Goal: Task Accomplishment & Management: Manage account settings

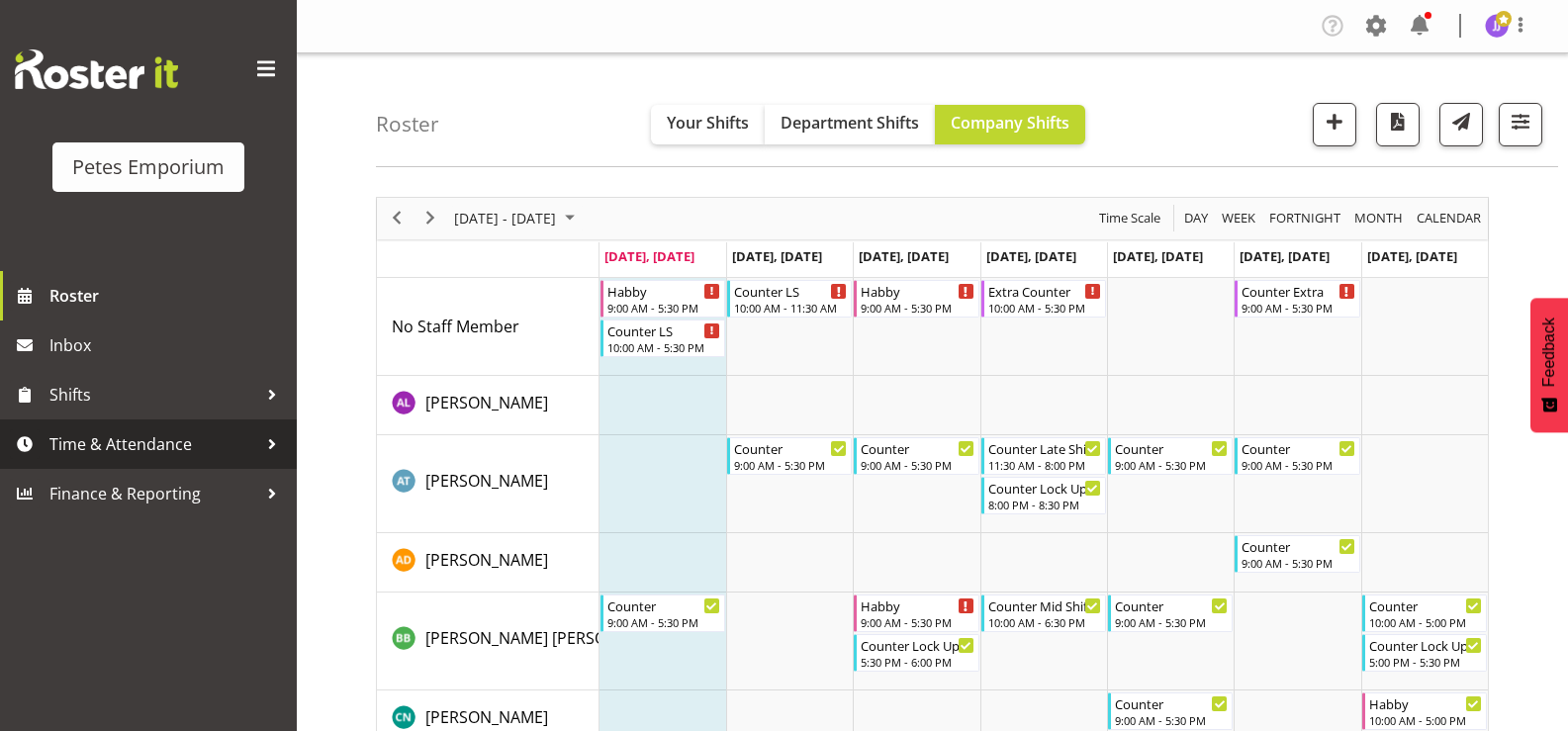
click at [151, 446] on span "Time & Attendance" at bounding box center [153, 444] width 208 height 30
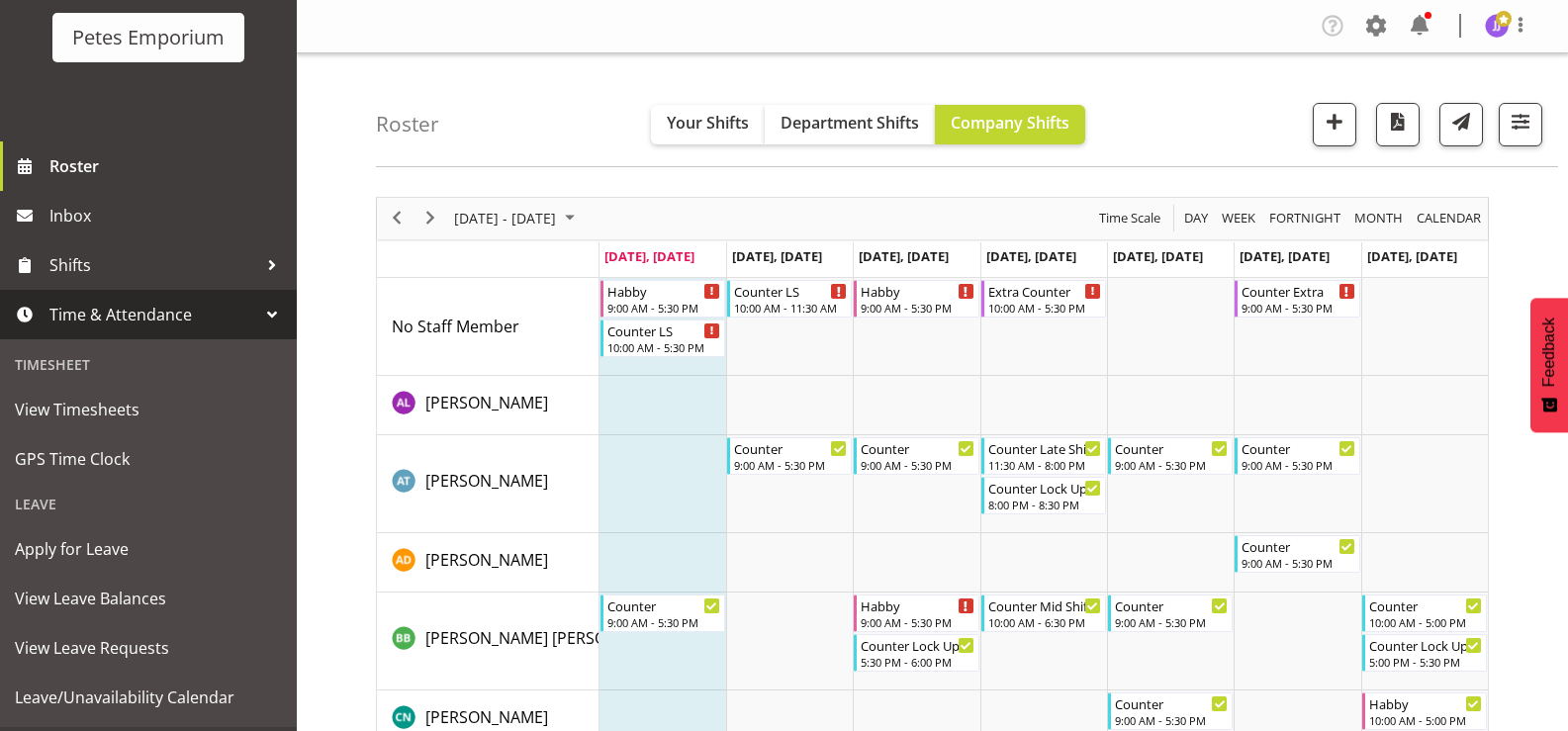
scroll to position [175, 0]
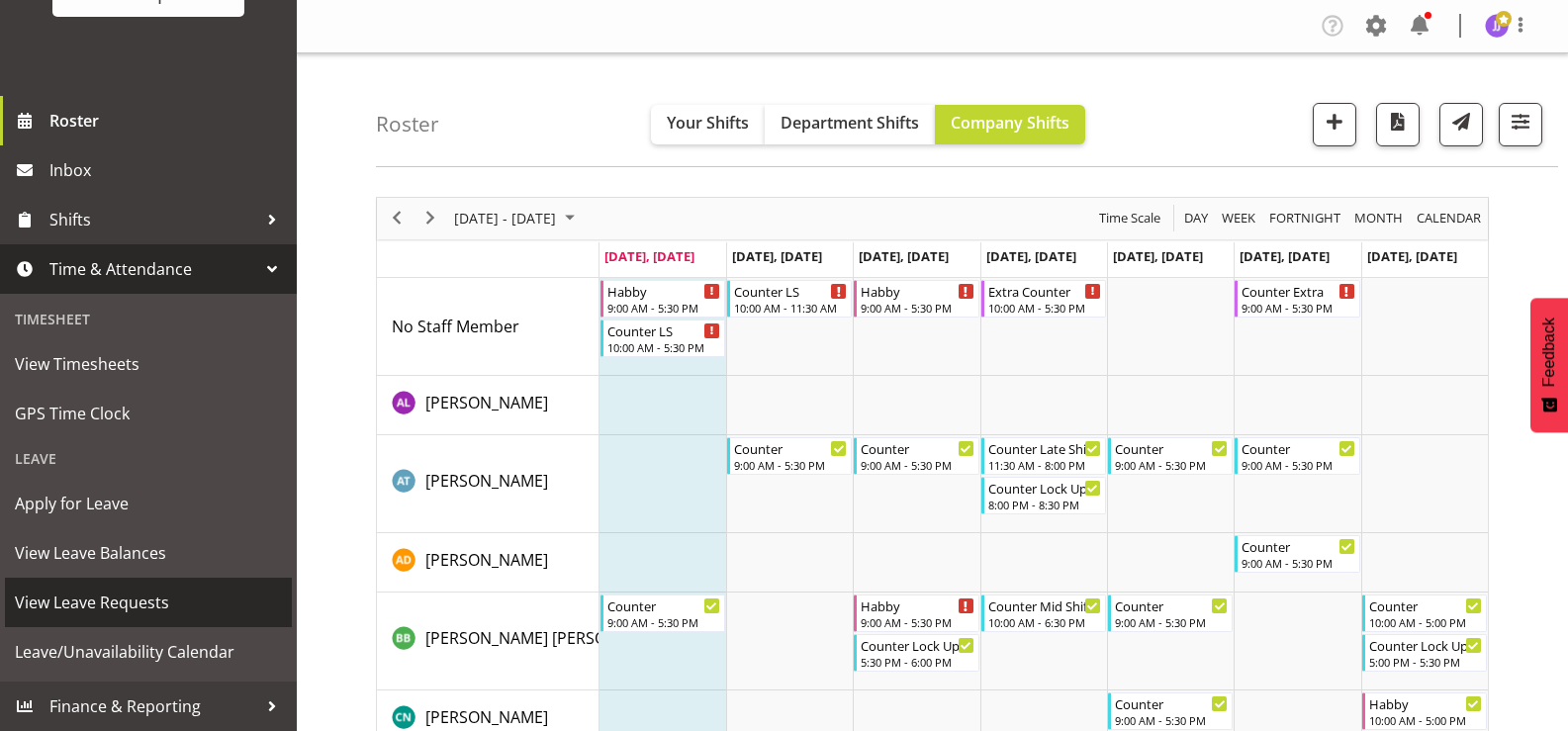
click at [147, 607] on span "View Leave Requests" at bounding box center [148, 603] width 267 height 30
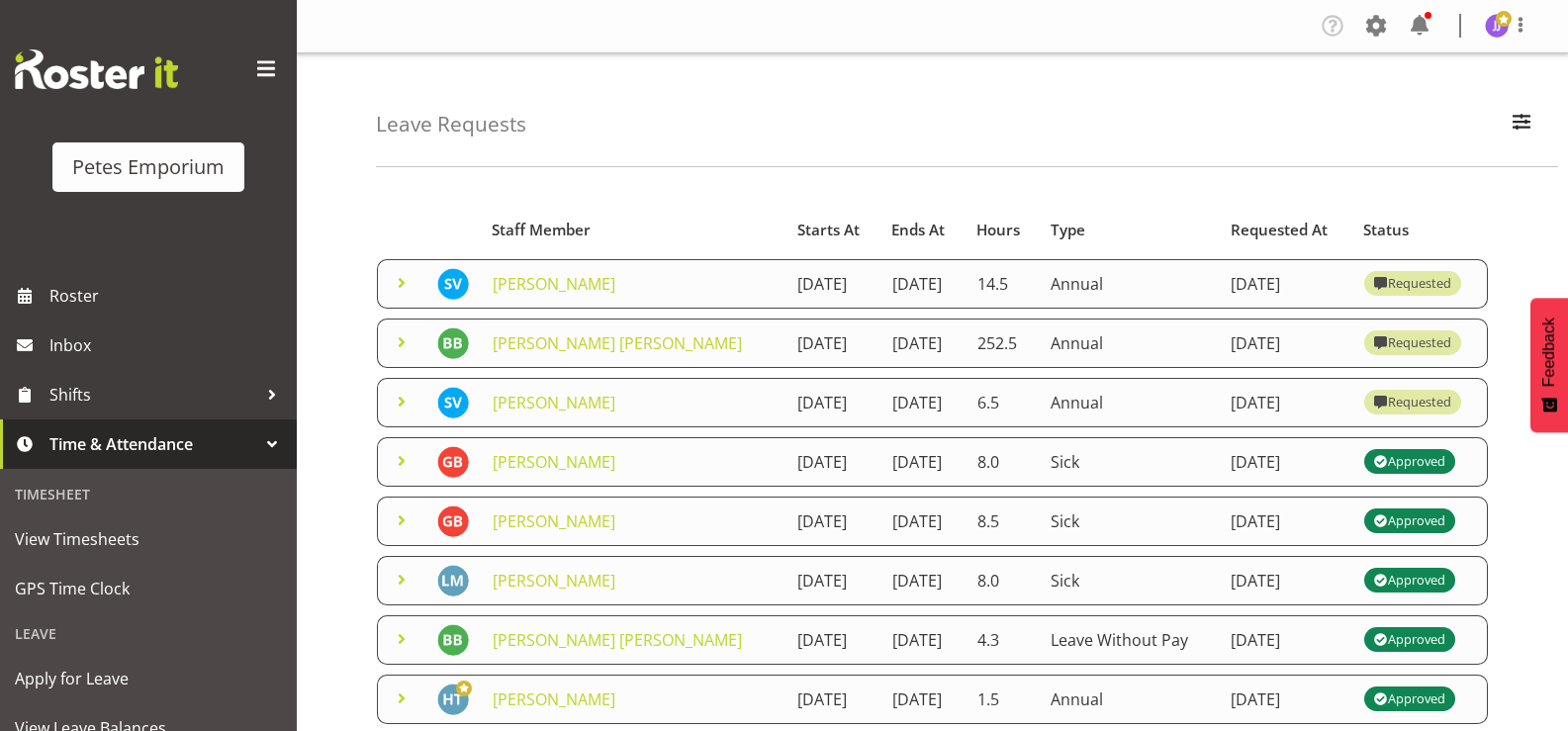
click at [399, 289] on span at bounding box center [401, 283] width 24 height 24
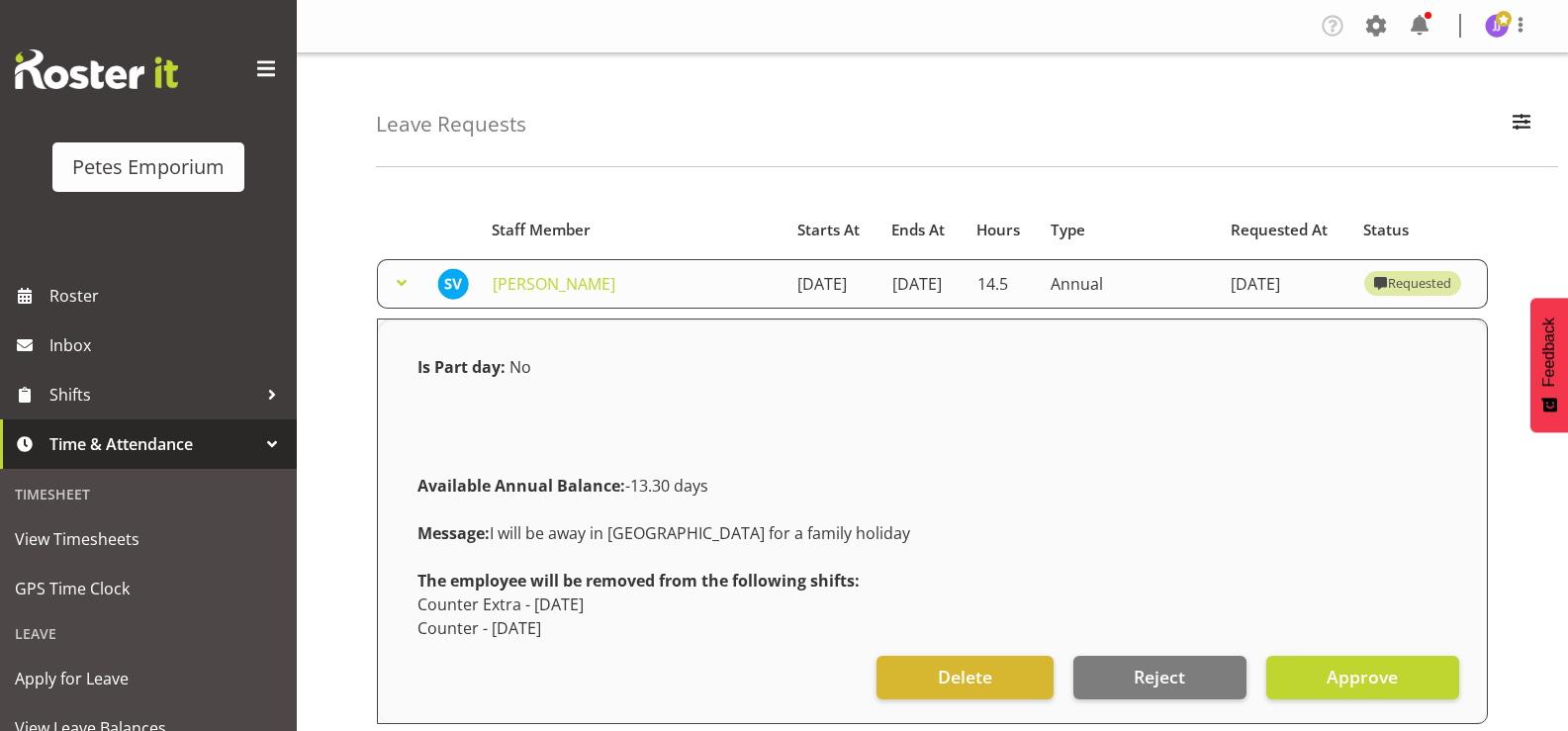
click at [399, 289] on span at bounding box center [401, 283] width 24 height 24
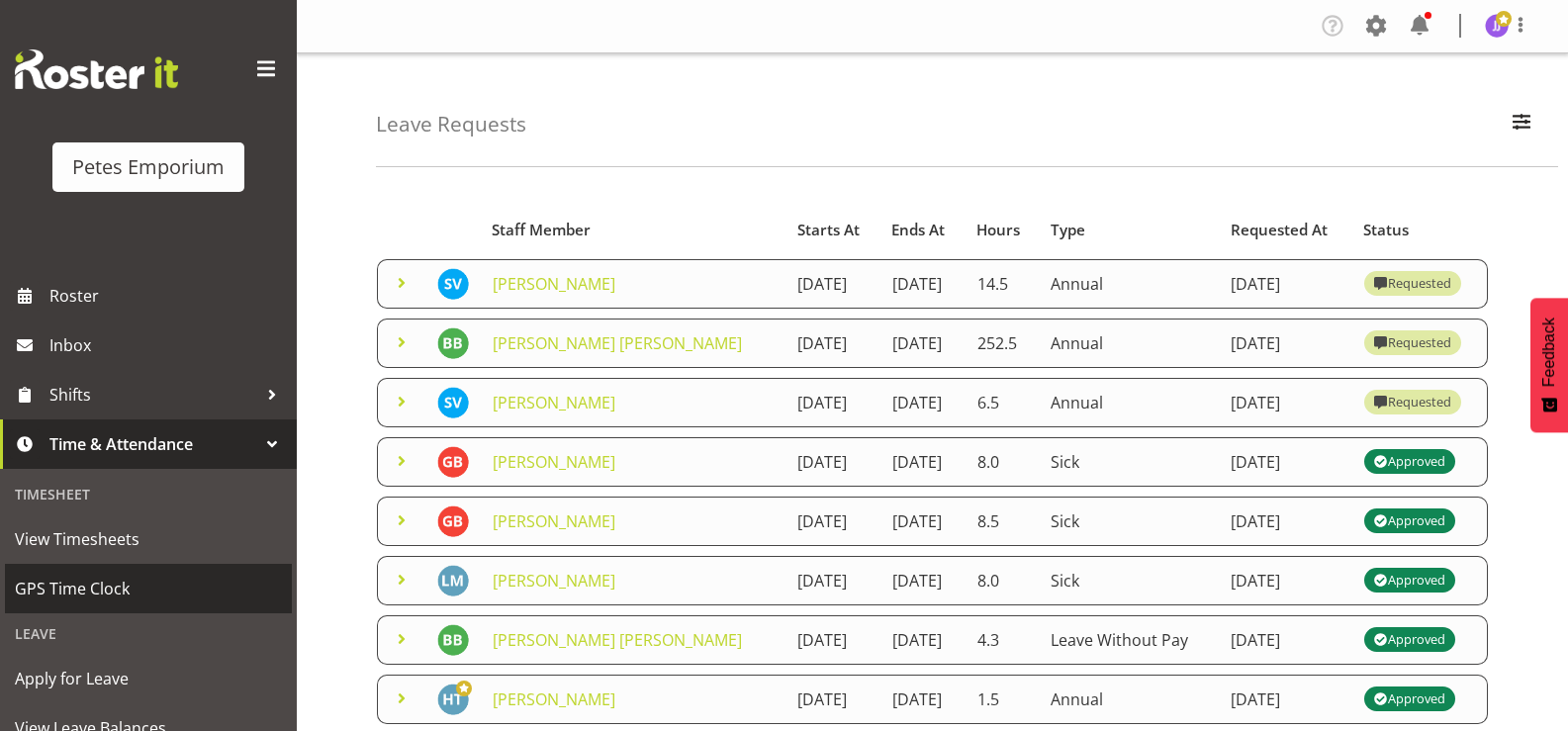
click at [93, 596] on span "GPS Time Clock" at bounding box center [148, 589] width 267 height 30
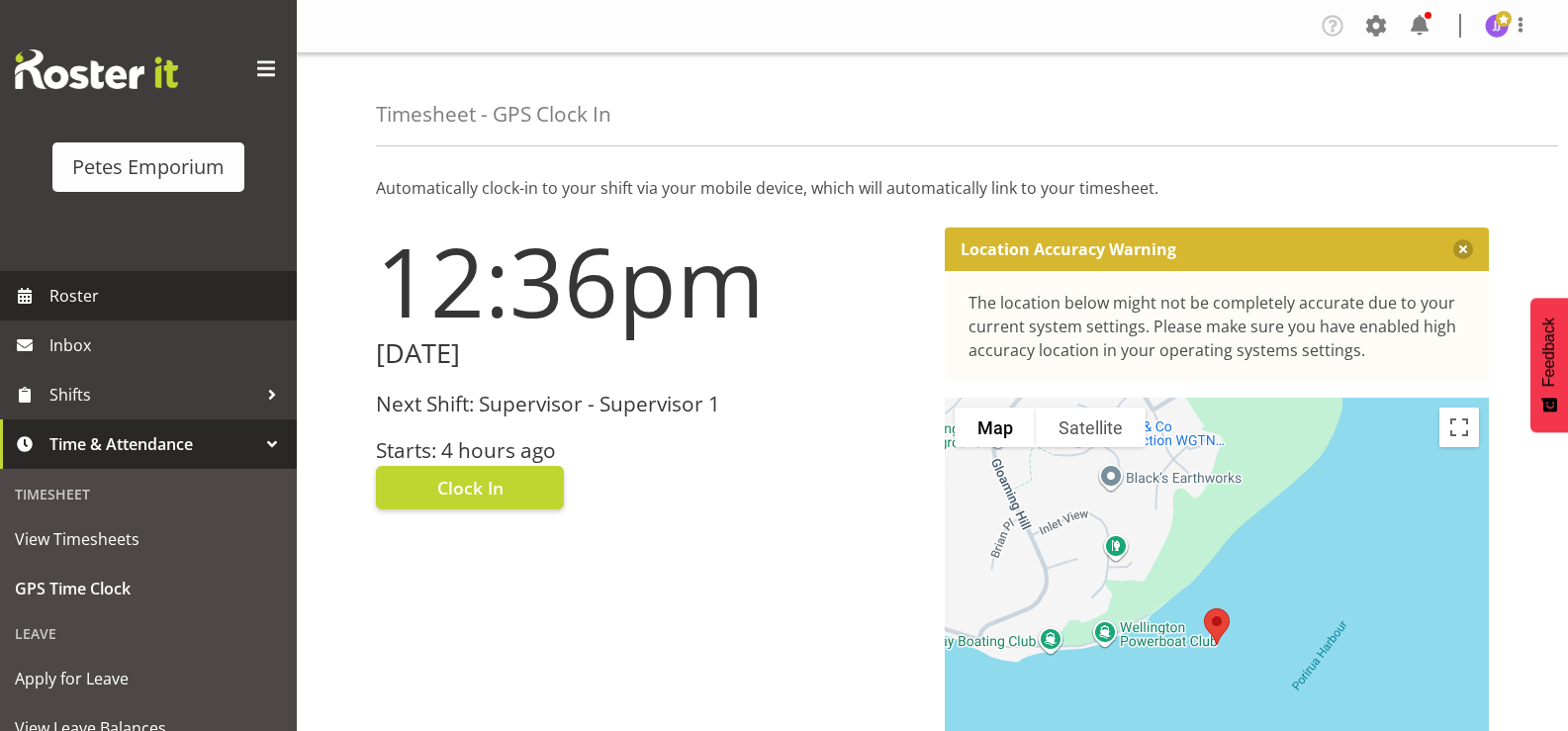
click at [140, 295] on span "Roster" at bounding box center [168, 296] width 237 height 30
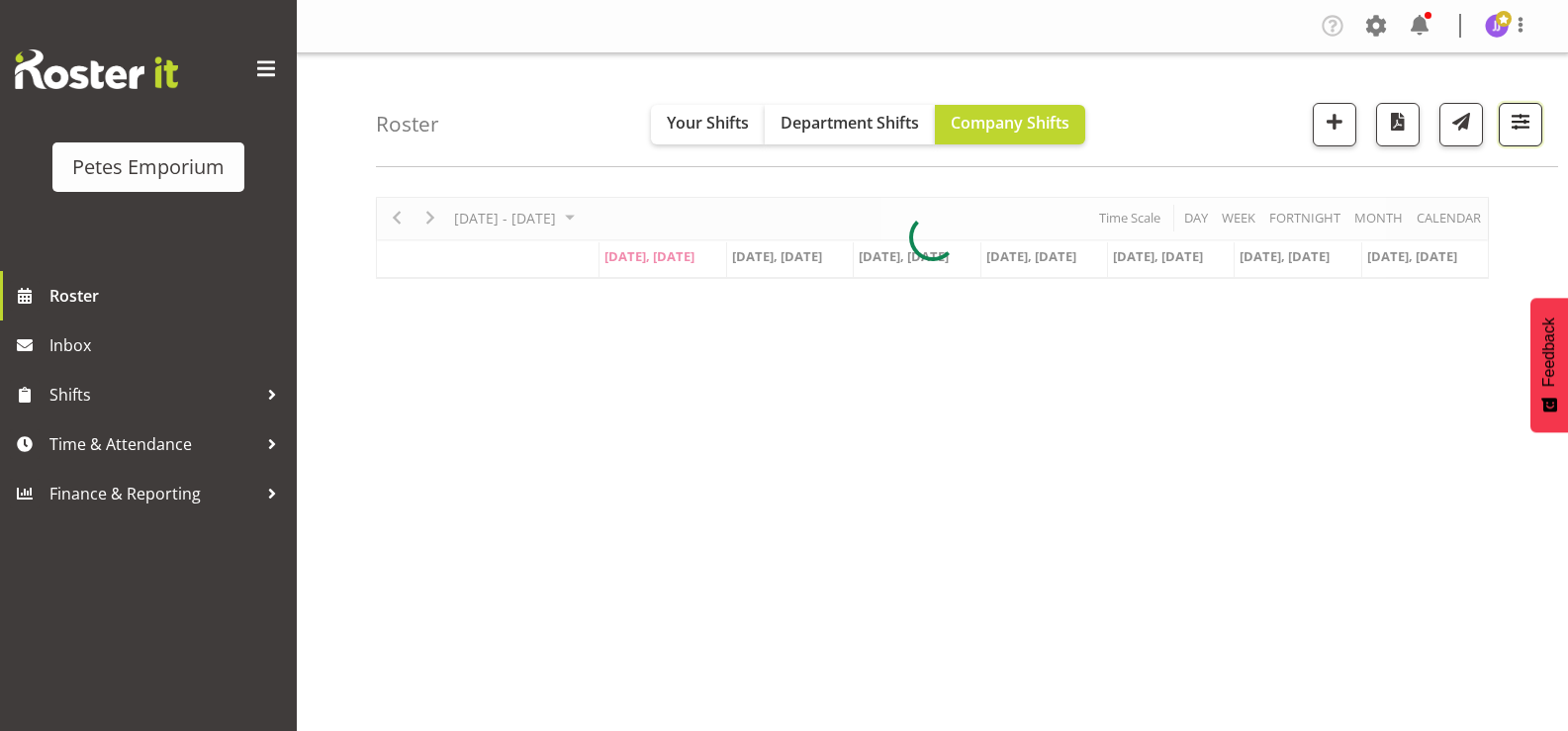
click at [1511, 130] on span "button" at bounding box center [1520, 122] width 26 height 26
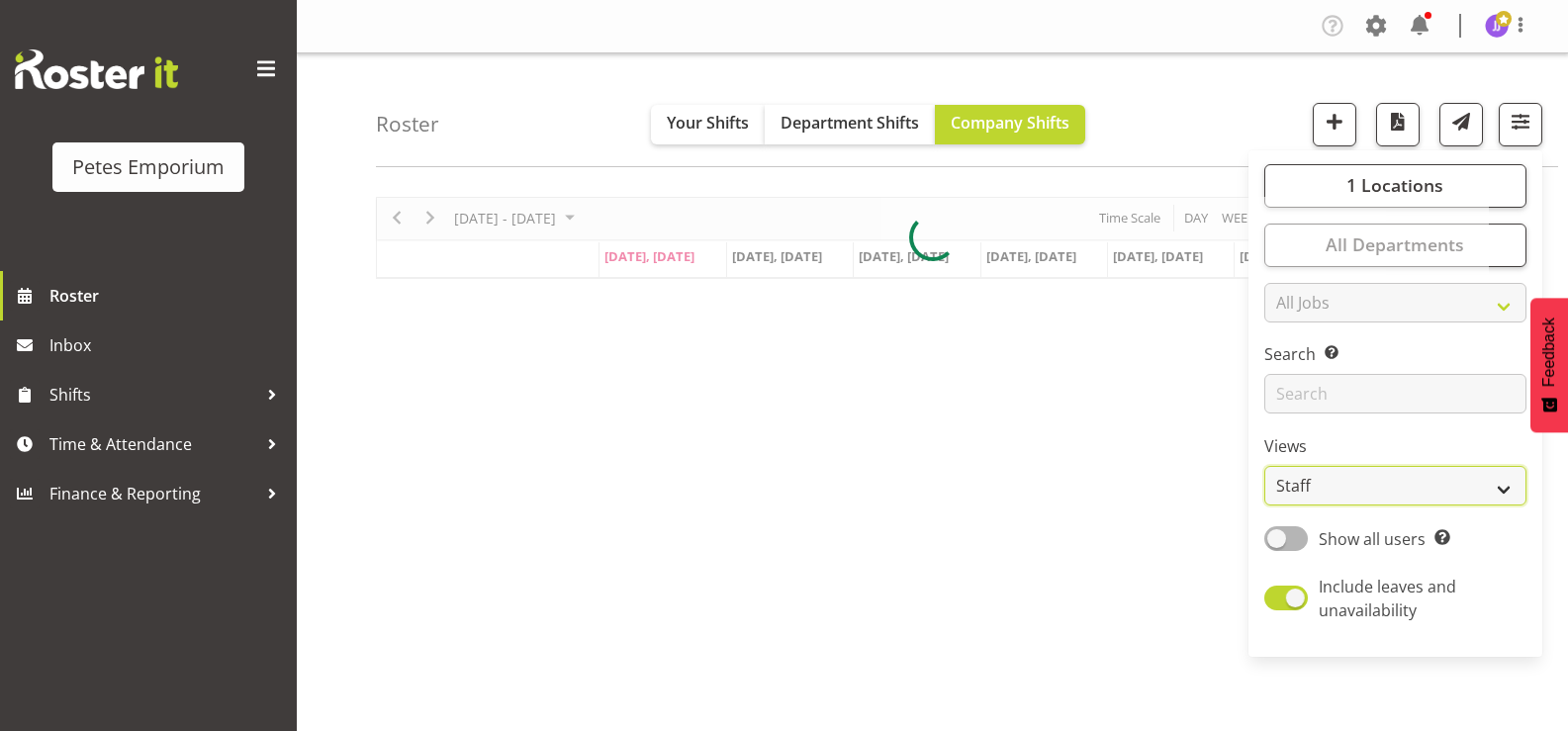
click at [1508, 490] on select "Staff Role Shift - Horizontal Shift - Vertical Staff - Location" at bounding box center [1395, 486] width 262 height 40
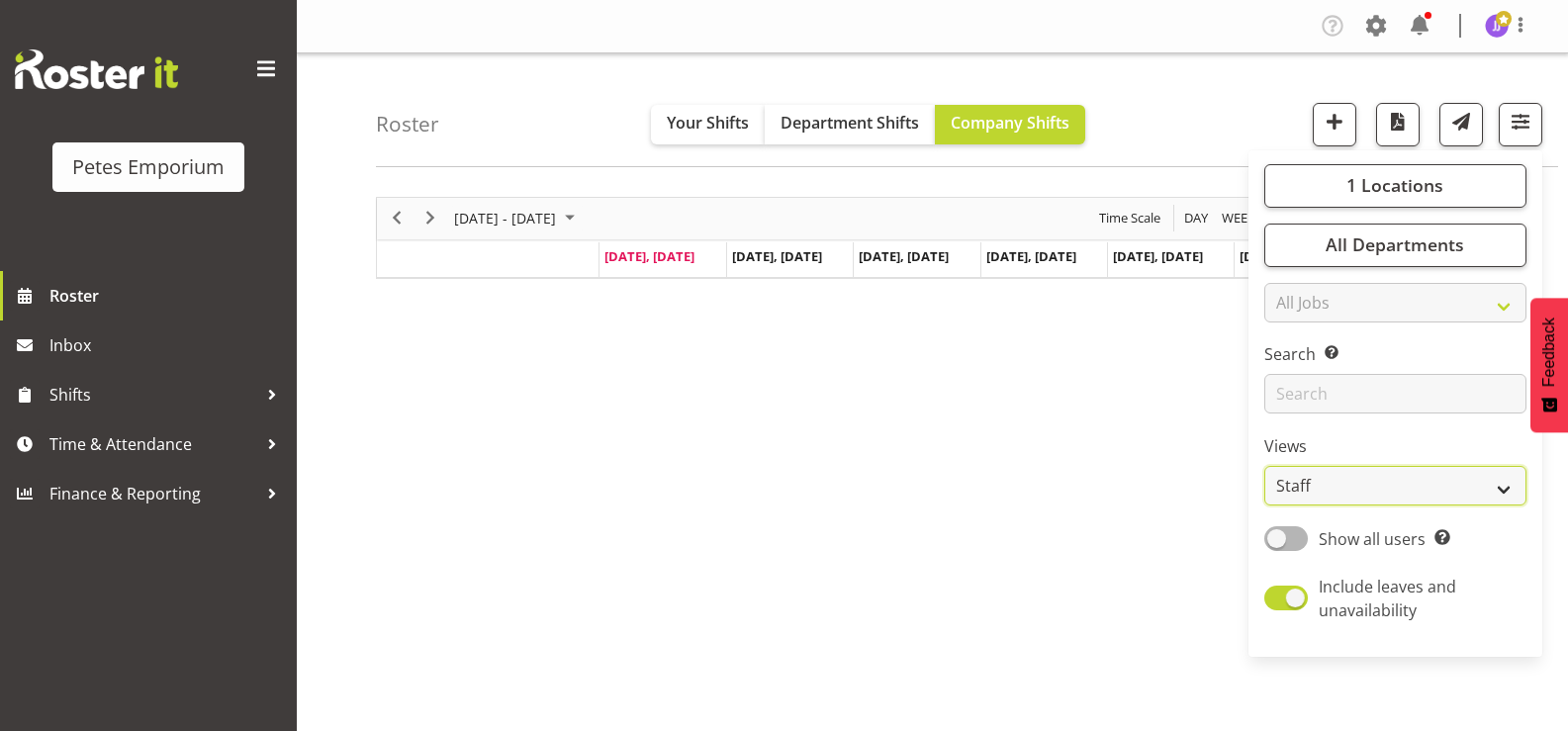
select select "shift"
click at [1265, 466] on select "Staff Role Shift - Horizontal Shift - Vertical Staff - Location" at bounding box center [1395, 486] width 262 height 40
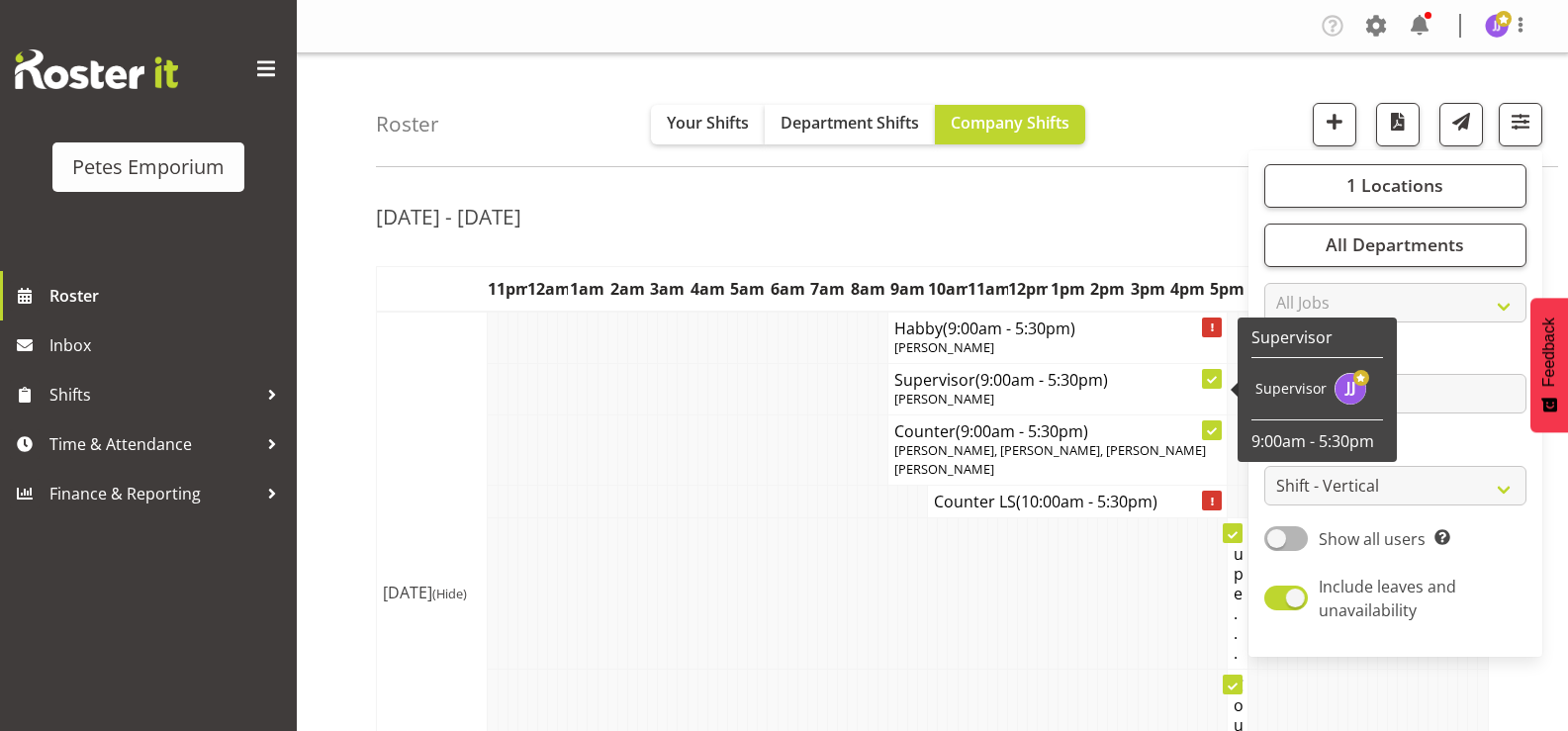
click at [903, 396] on span "[PERSON_NAME]" at bounding box center [944, 398] width 100 height 18
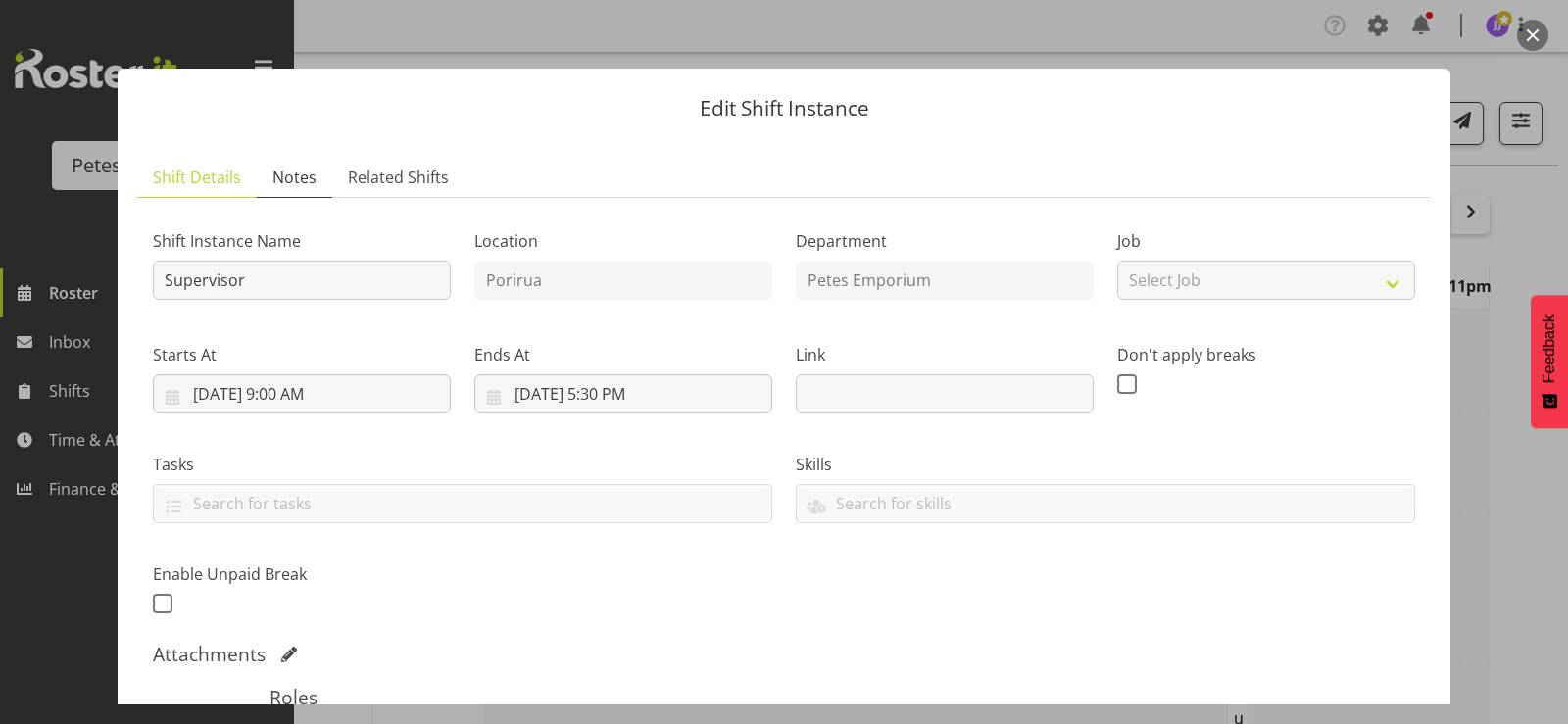
click at [286, 181] on span "Notes" at bounding box center [294, 178] width 44 height 24
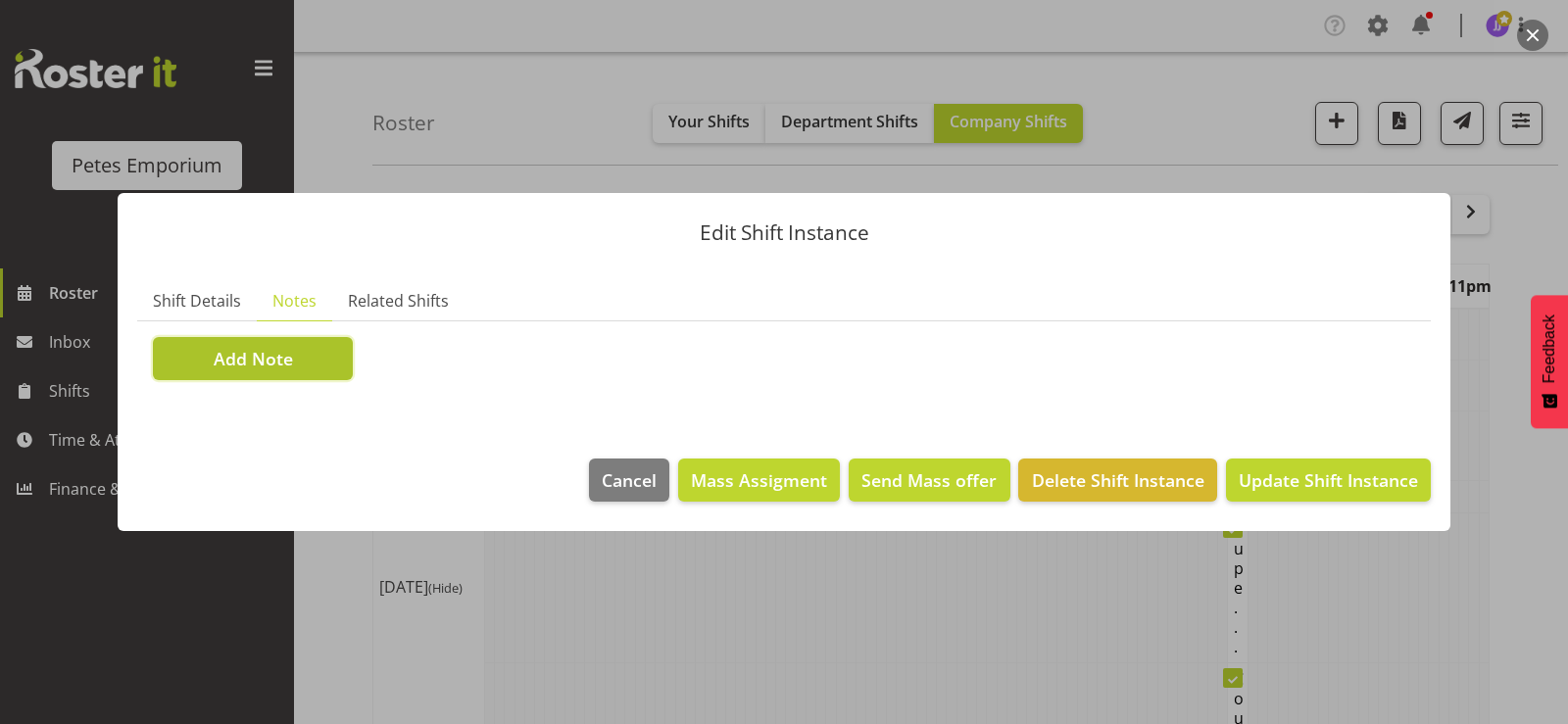
click at [257, 367] on span "Add Note" at bounding box center [254, 359] width 79 height 26
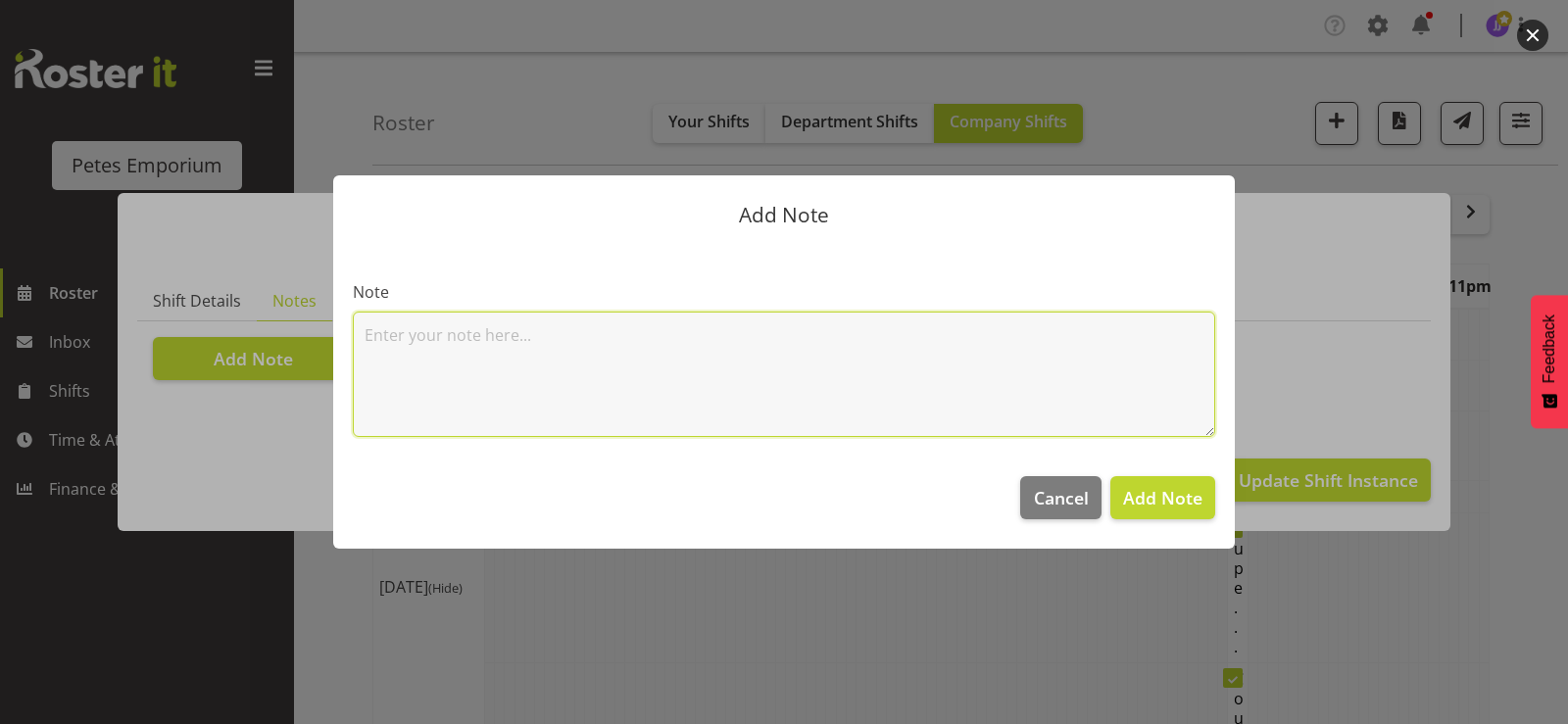
click at [394, 322] on textarea at bounding box center [784, 374] width 862 height 125
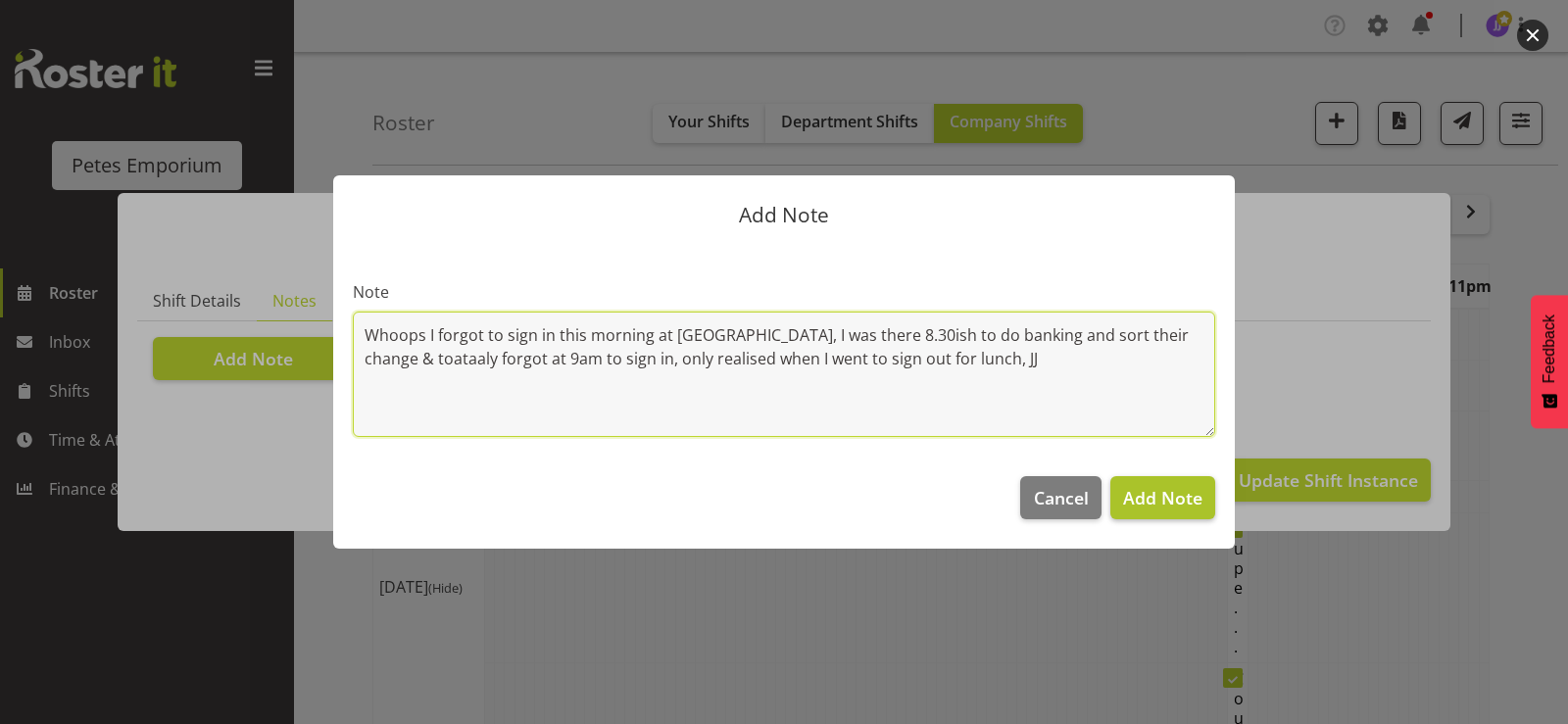
type textarea "Whoops I forgot to sign in this morning at hutt, I was there 8.30ish to do bank…"
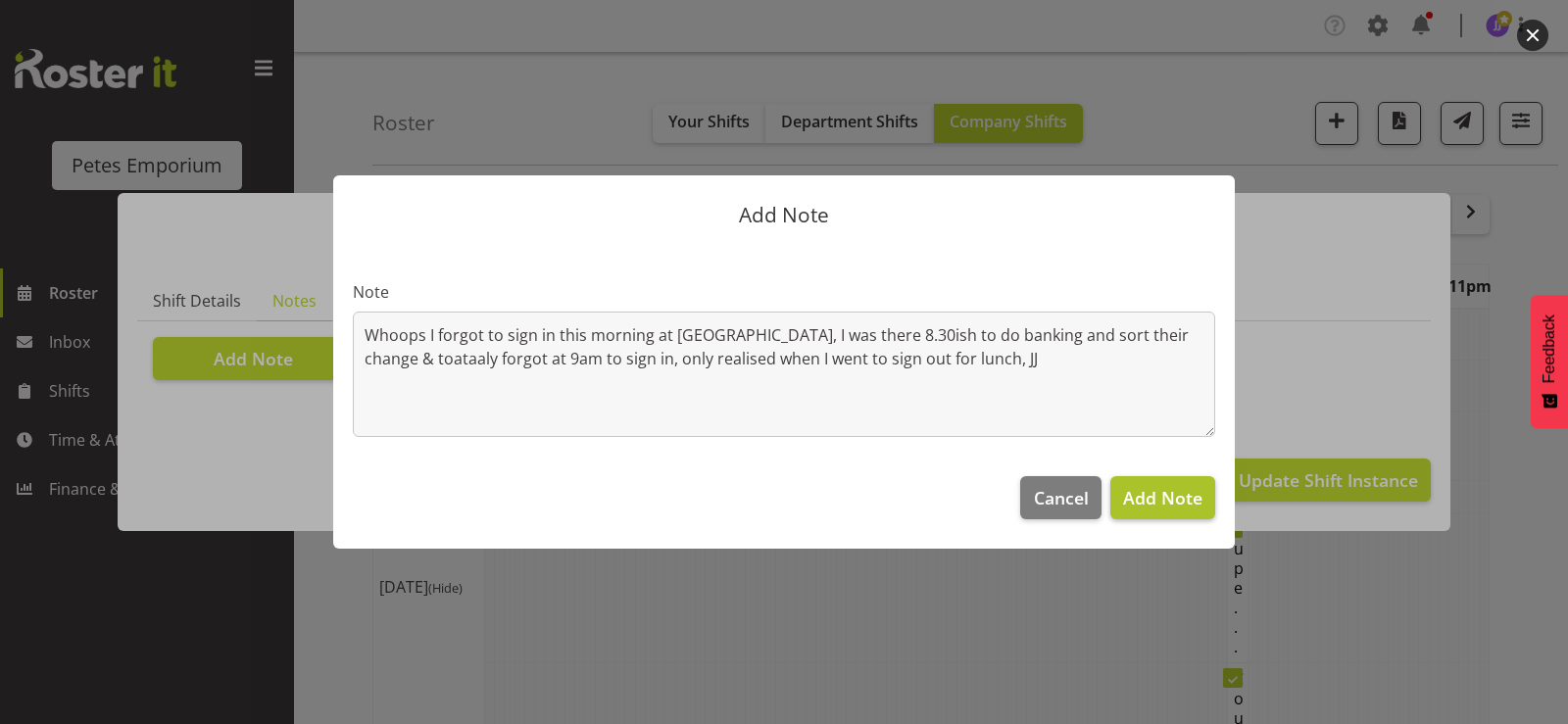
click at [1154, 494] on span "Add Note" at bounding box center [1162, 498] width 79 height 24
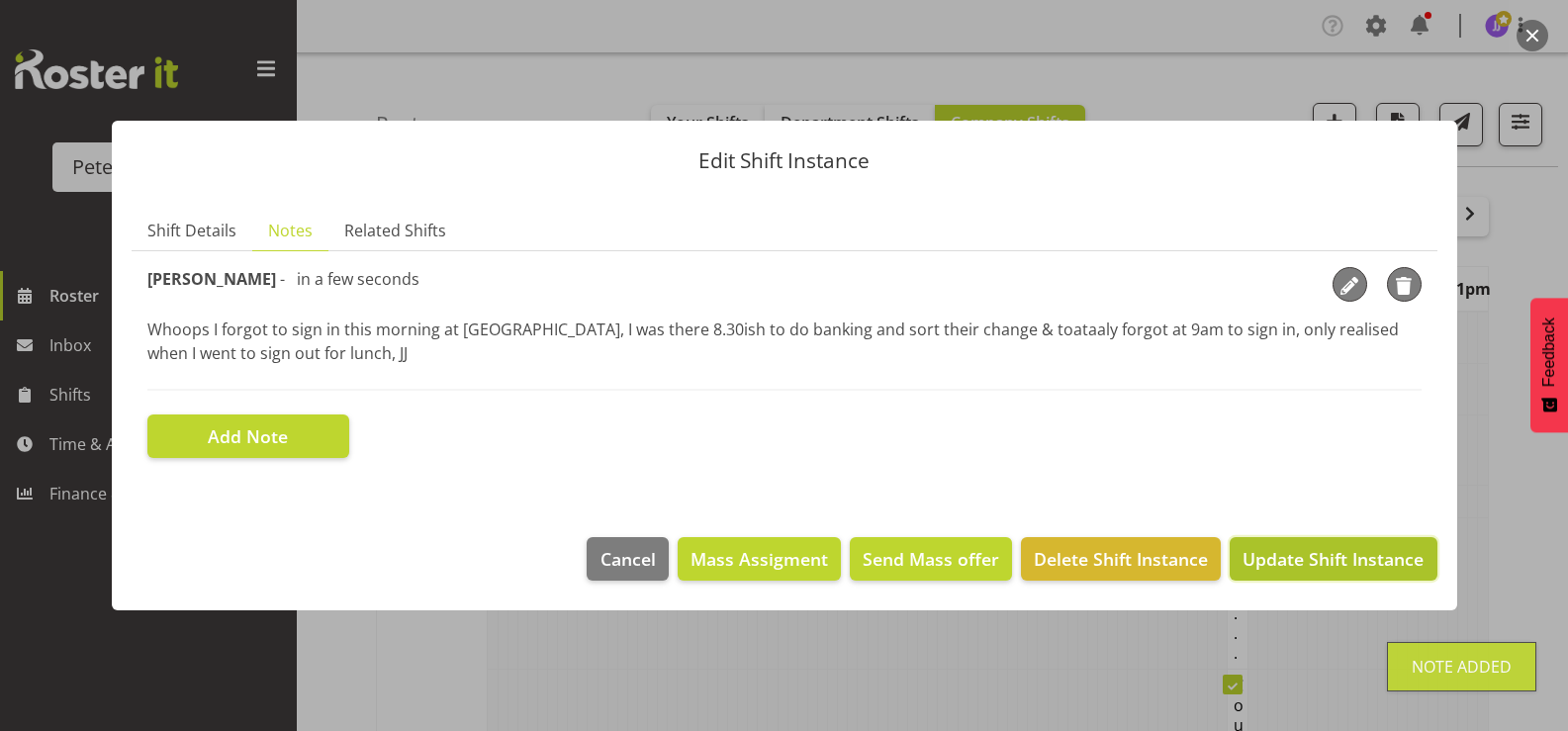
click at [1354, 561] on span "Update Shift Instance" at bounding box center [1333, 559] width 181 height 26
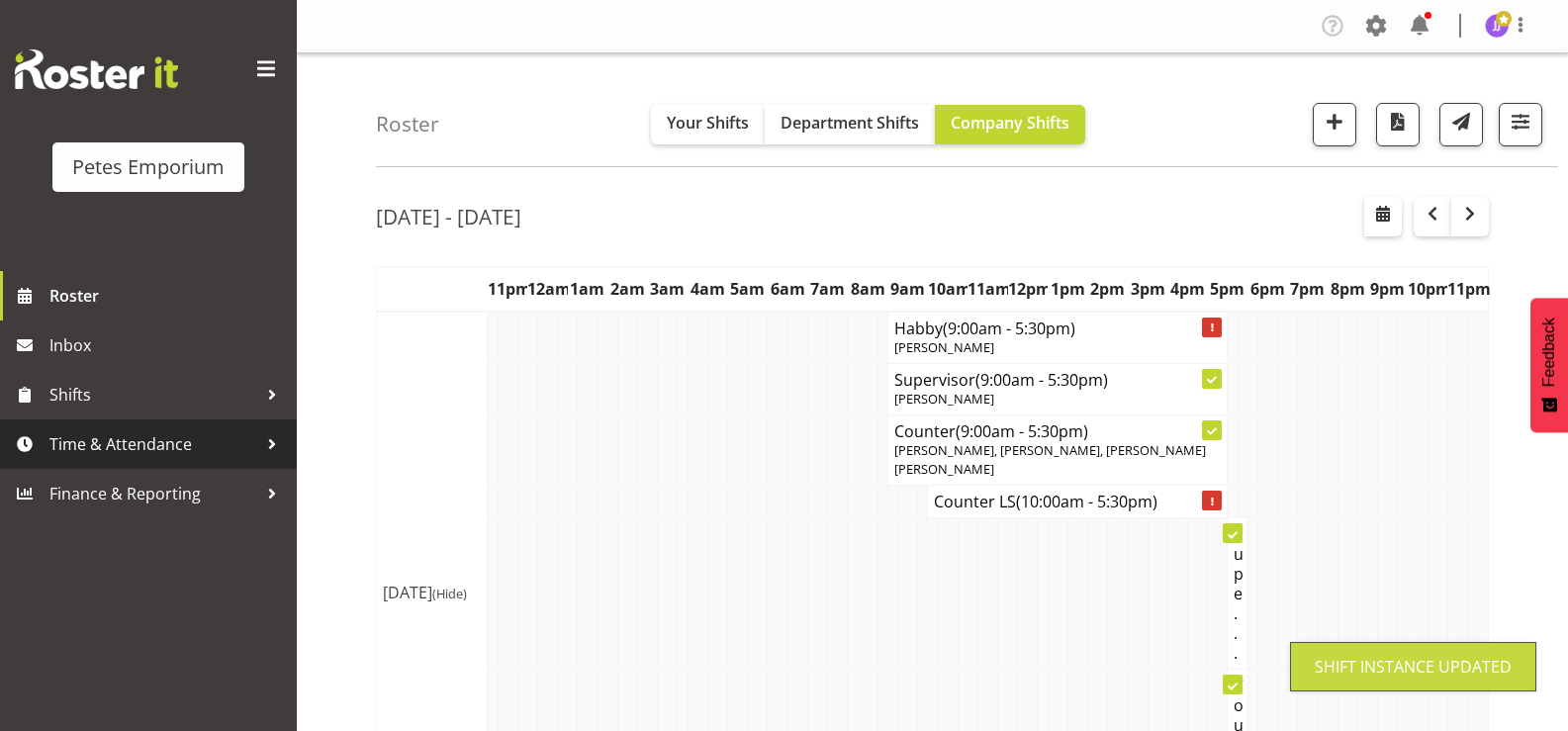
click at [123, 445] on span "Time & Attendance" at bounding box center [153, 444] width 208 height 30
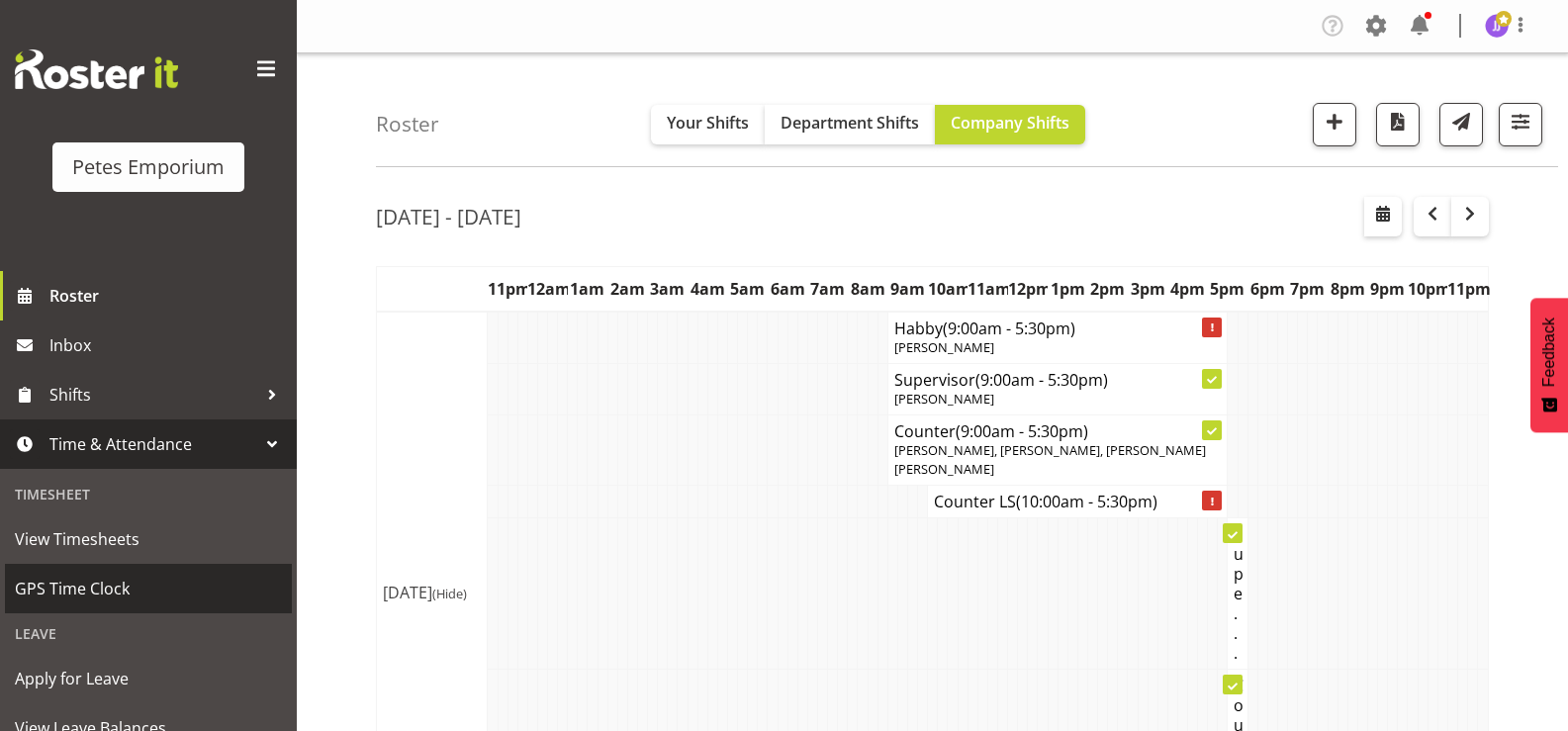
click at [89, 585] on span "GPS Time Clock" at bounding box center [148, 589] width 267 height 30
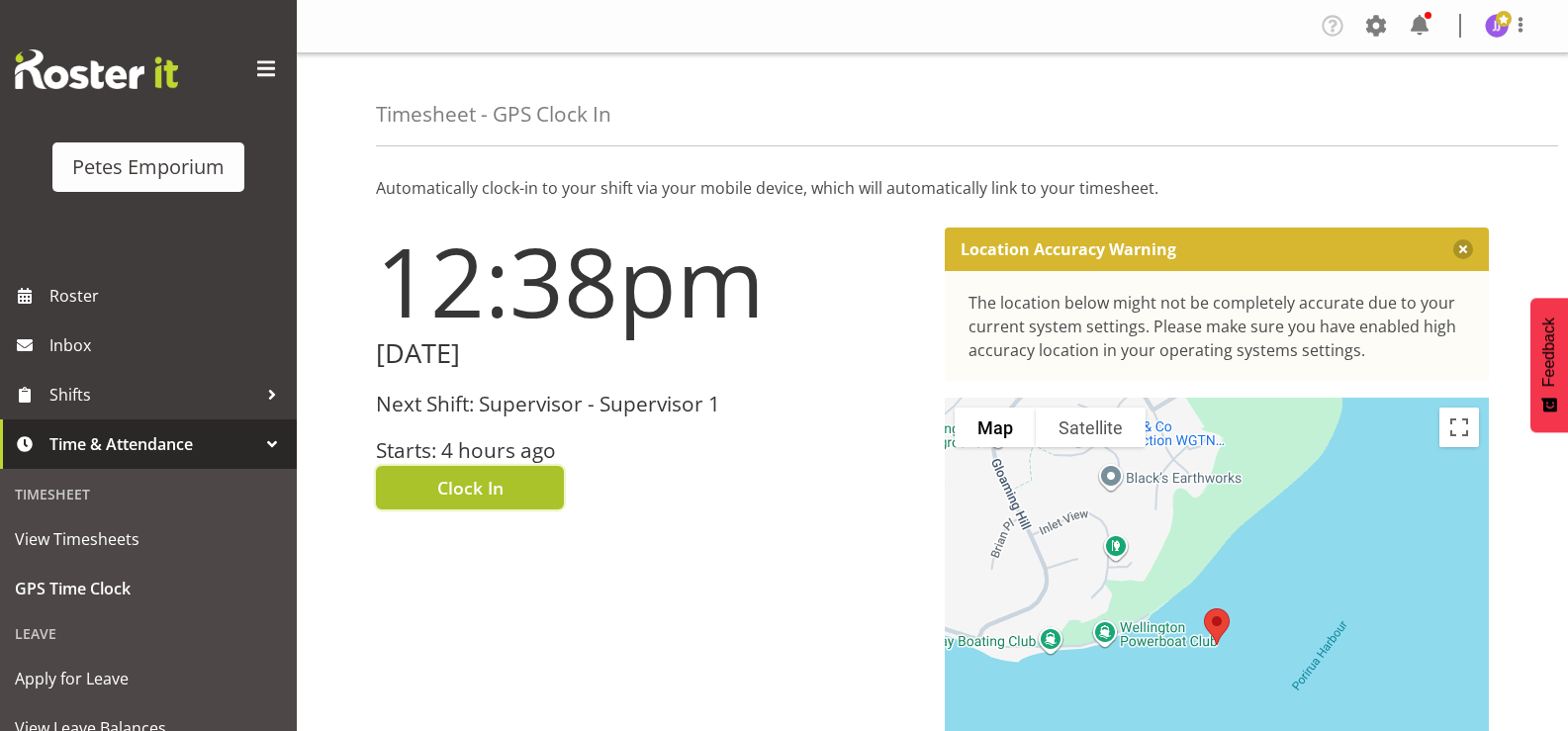
click at [439, 499] on span "Clock In" at bounding box center [470, 488] width 67 height 26
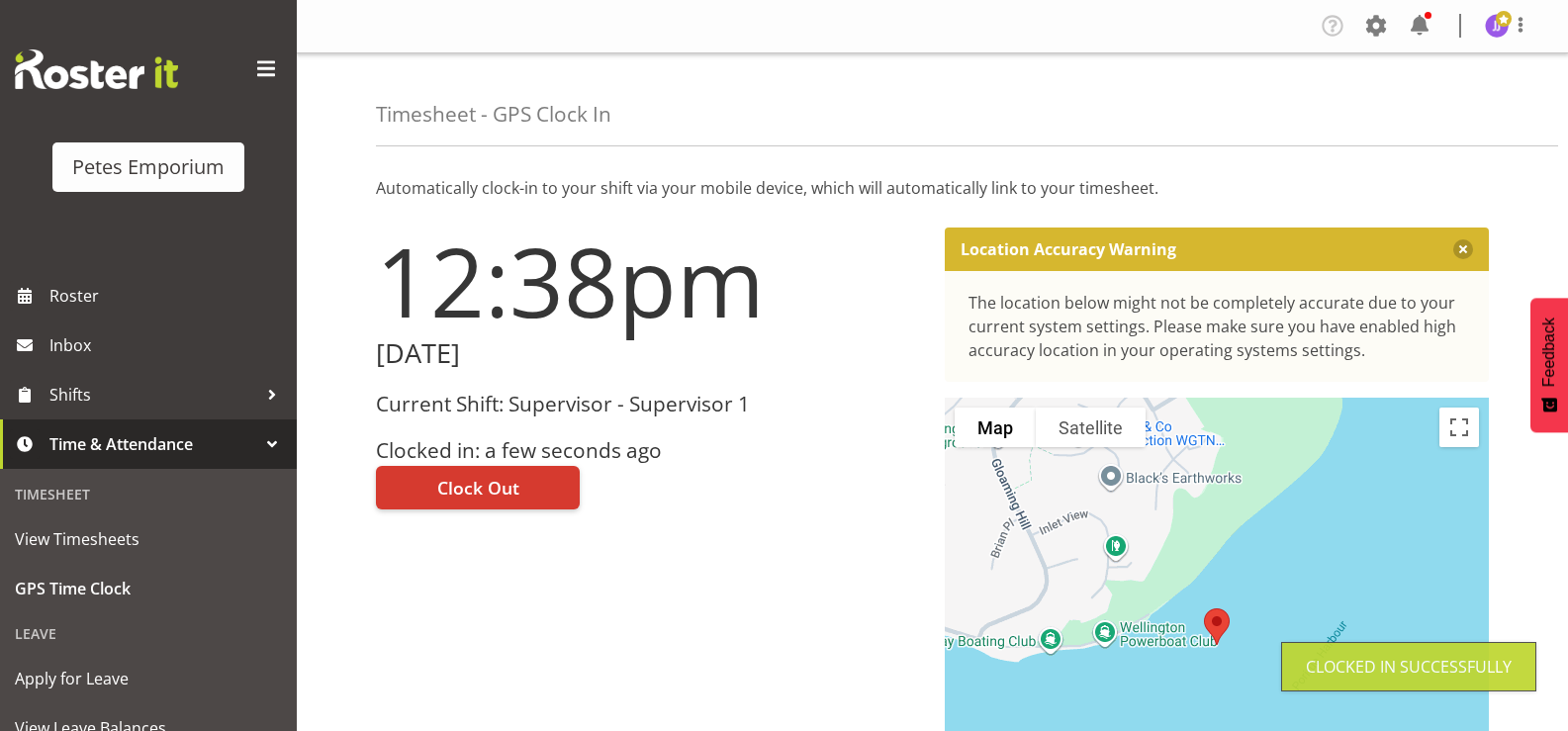
click at [1500, 35] on img at bounding box center [1496, 26] width 24 height 24
click at [1431, 100] on link "Log Out" at bounding box center [1437, 104] width 190 height 36
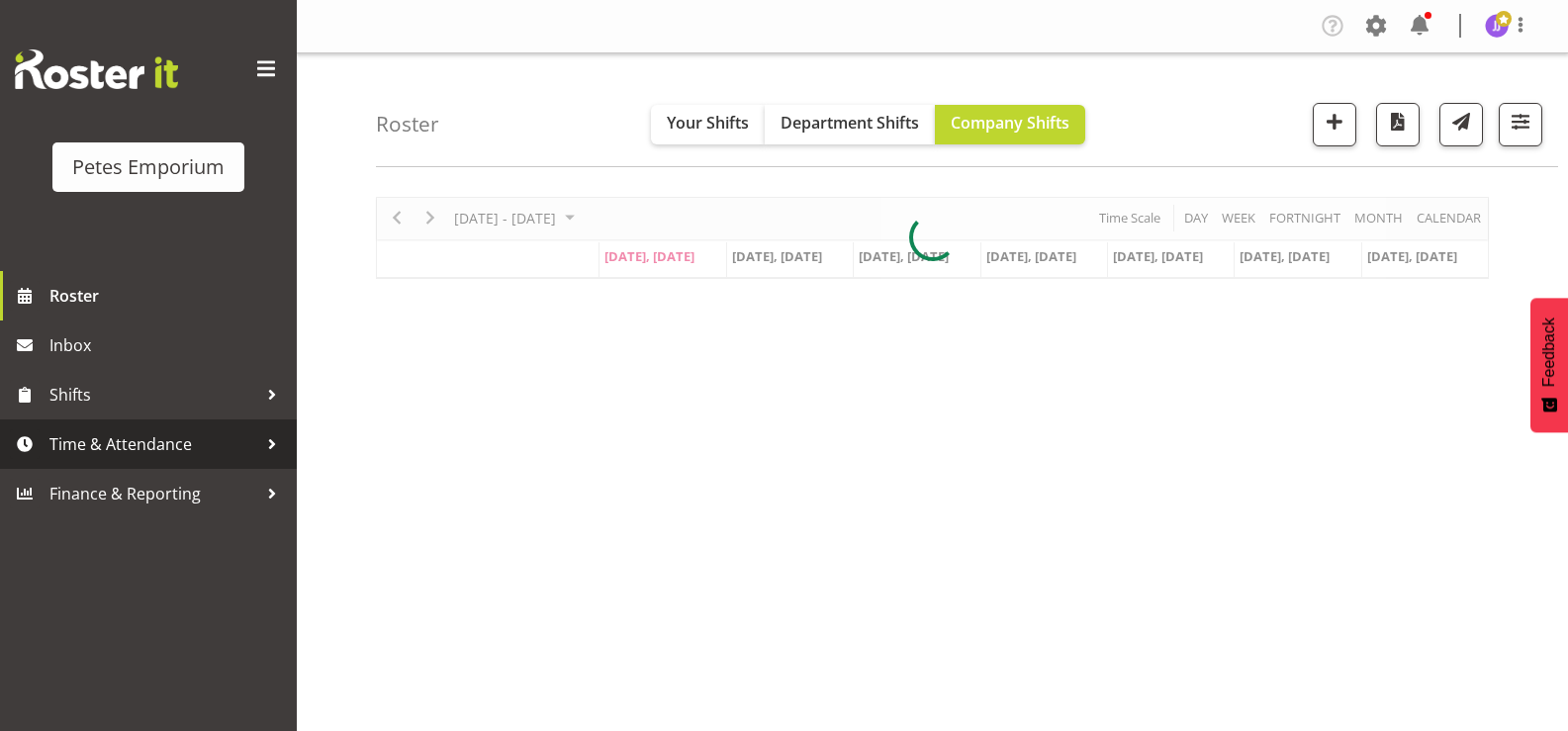
click at [117, 436] on span "Time & Attendance" at bounding box center [153, 444] width 208 height 30
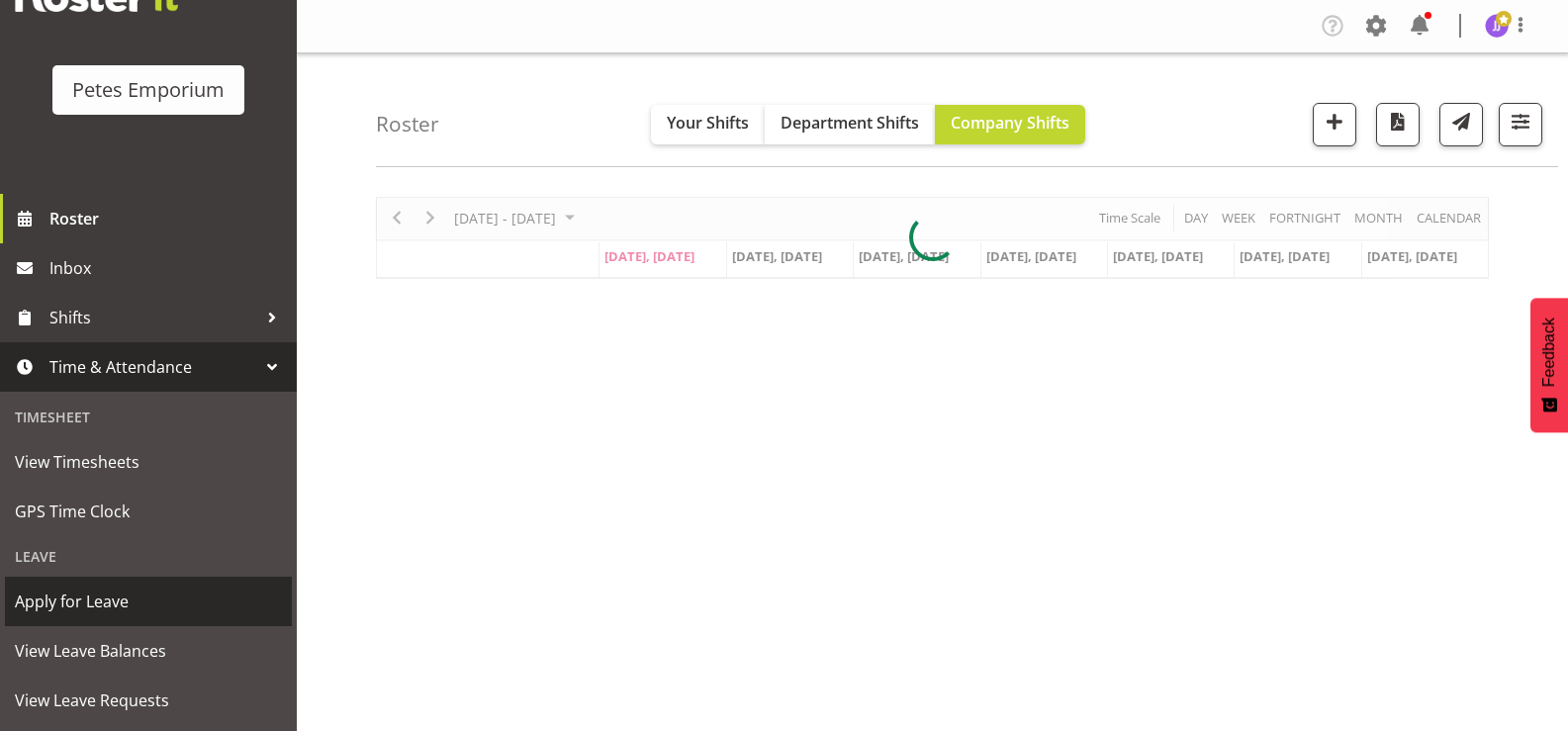
scroll to position [175, 0]
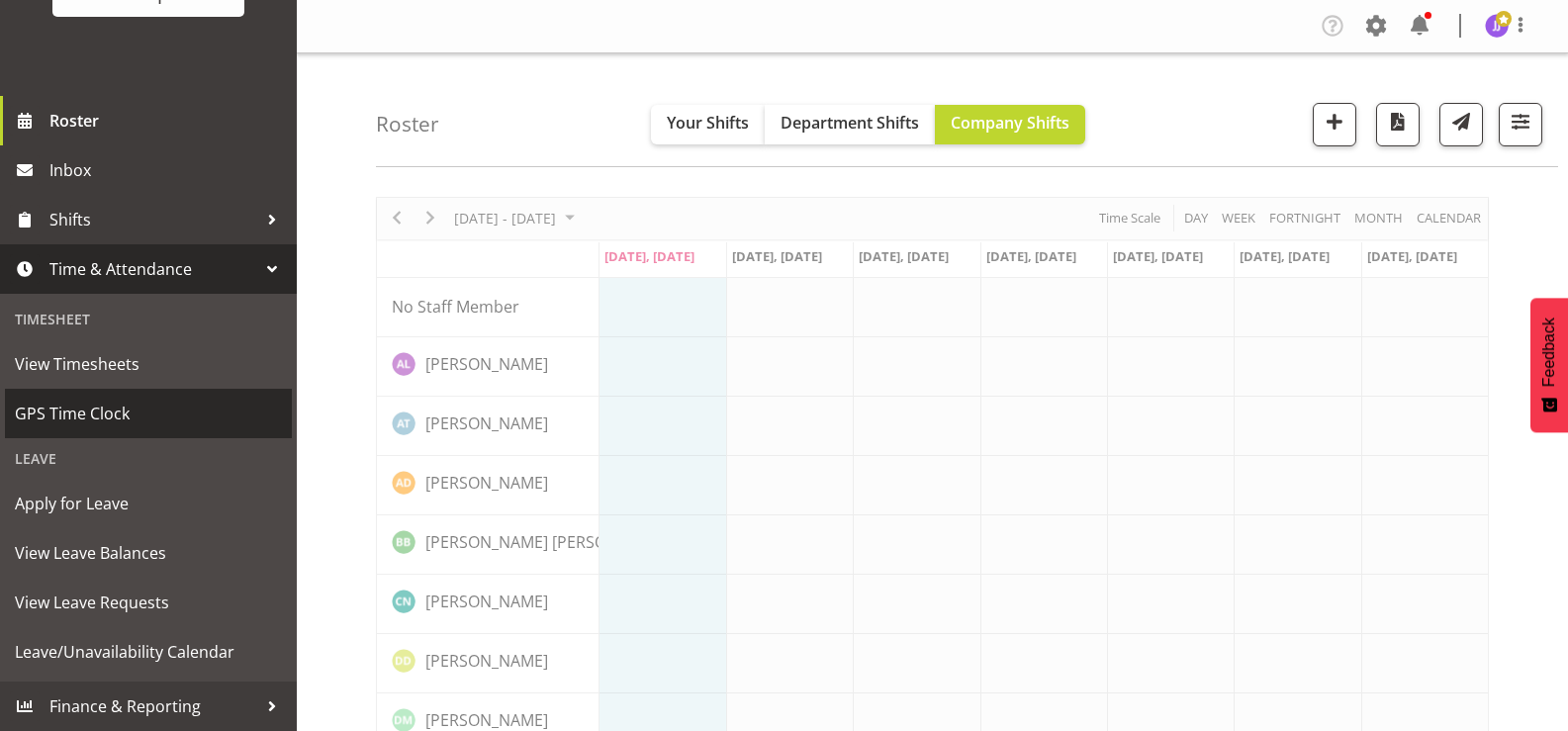
click at [103, 410] on span "GPS Time Clock" at bounding box center [148, 413] width 267 height 30
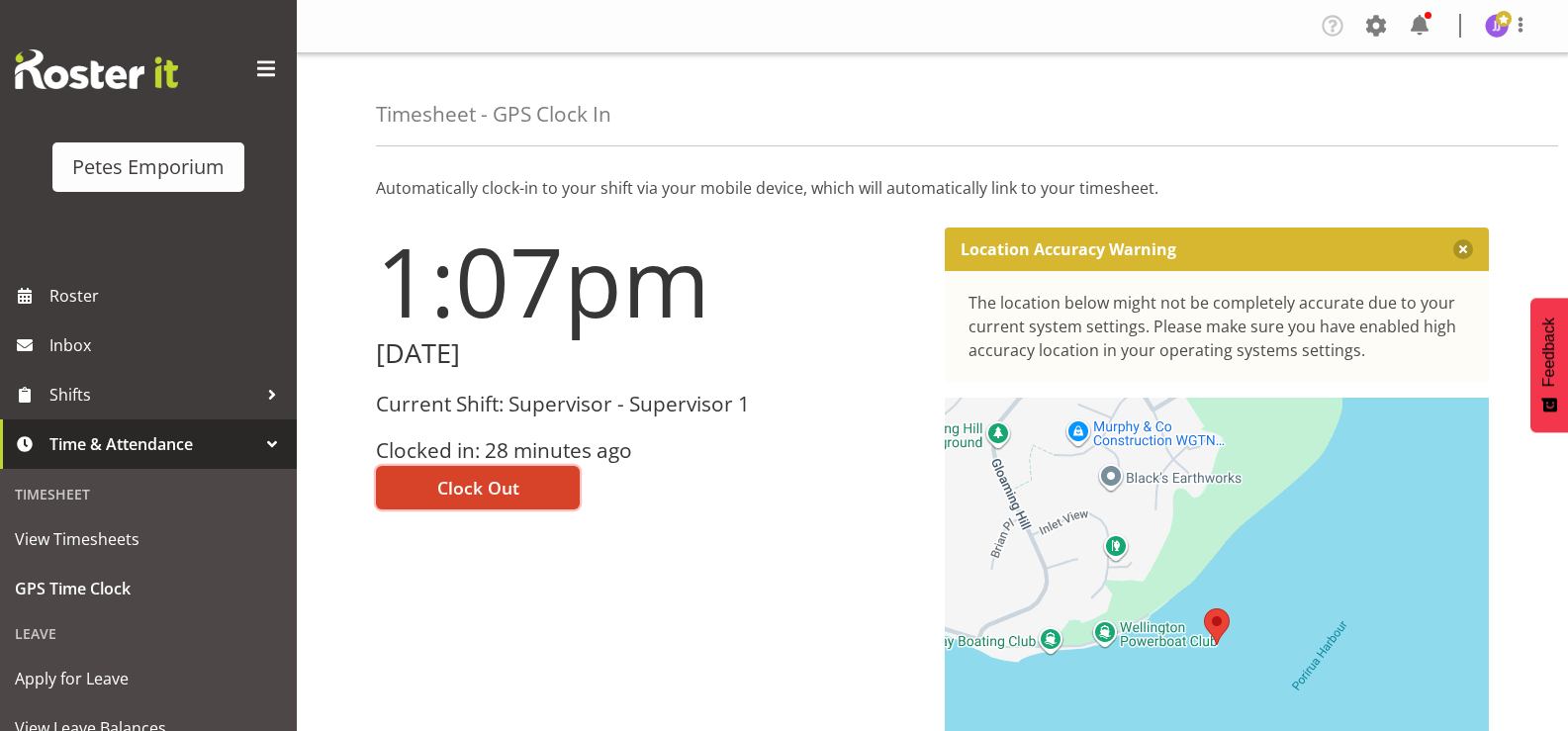
click at [432, 489] on button "Clock Out" at bounding box center [477, 488] width 204 height 44
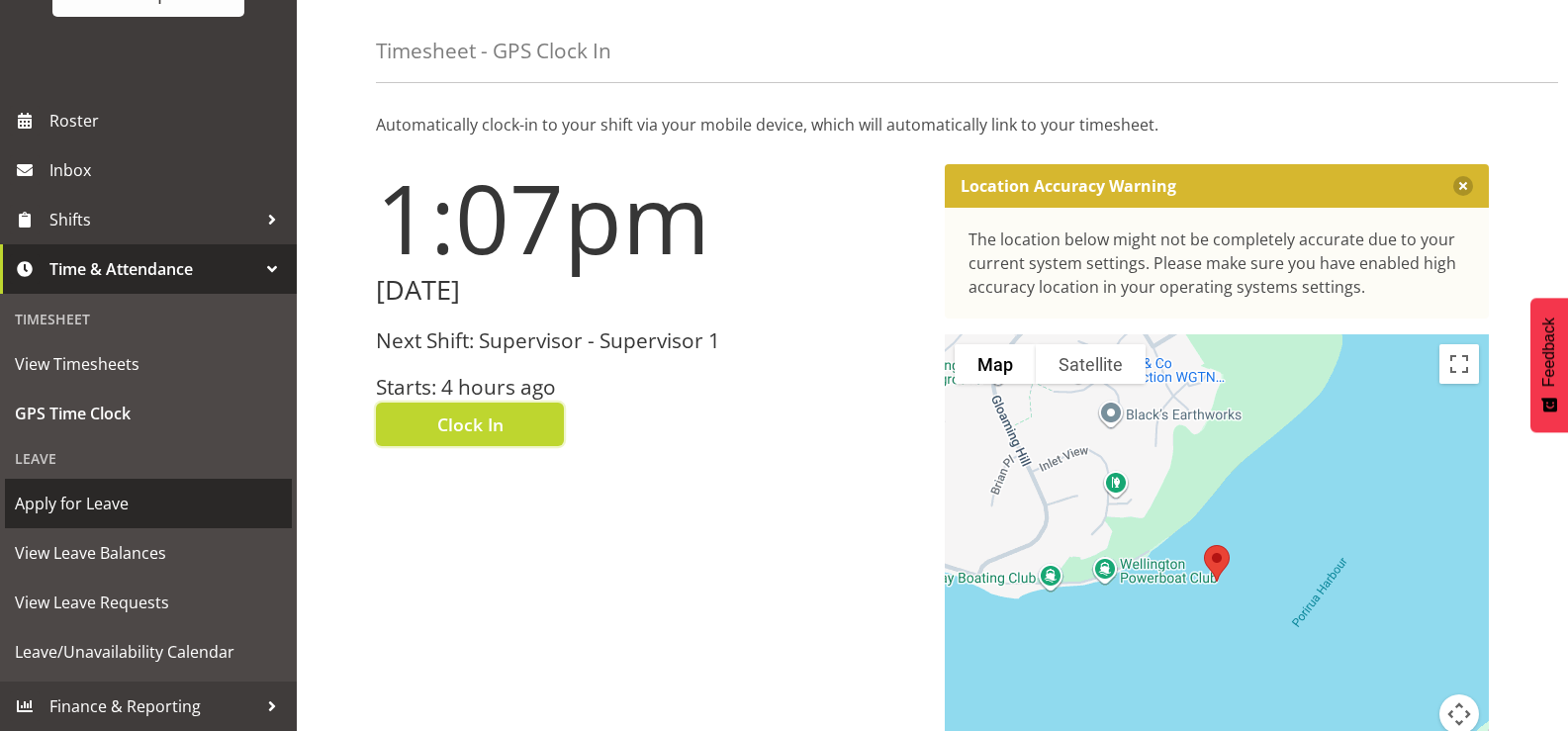
scroll to position [99, 0]
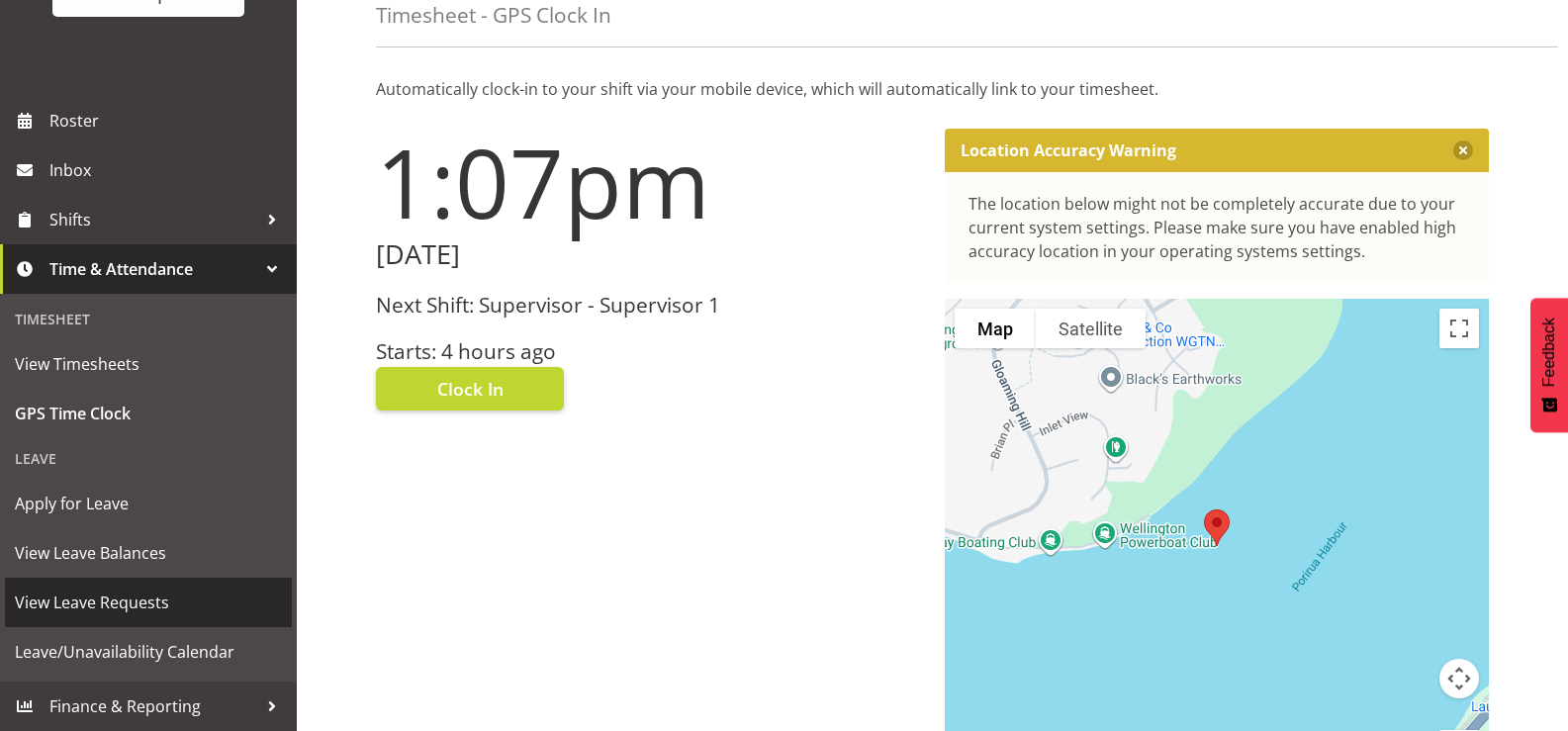
click at [164, 609] on span "View Leave Requests" at bounding box center [148, 603] width 267 height 30
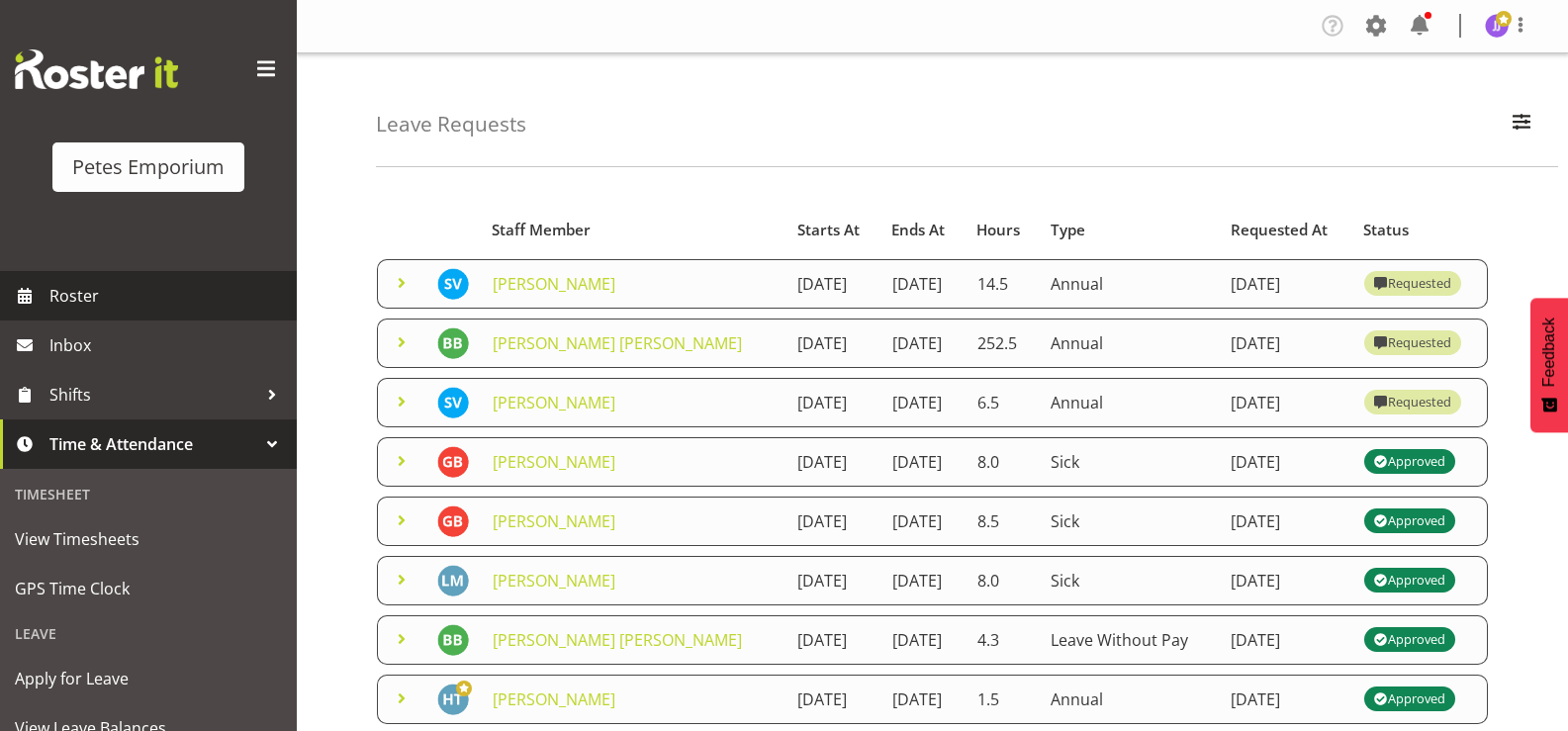
click at [96, 288] on span "Roster" at bounding box center [168, 296] width 237 height 30
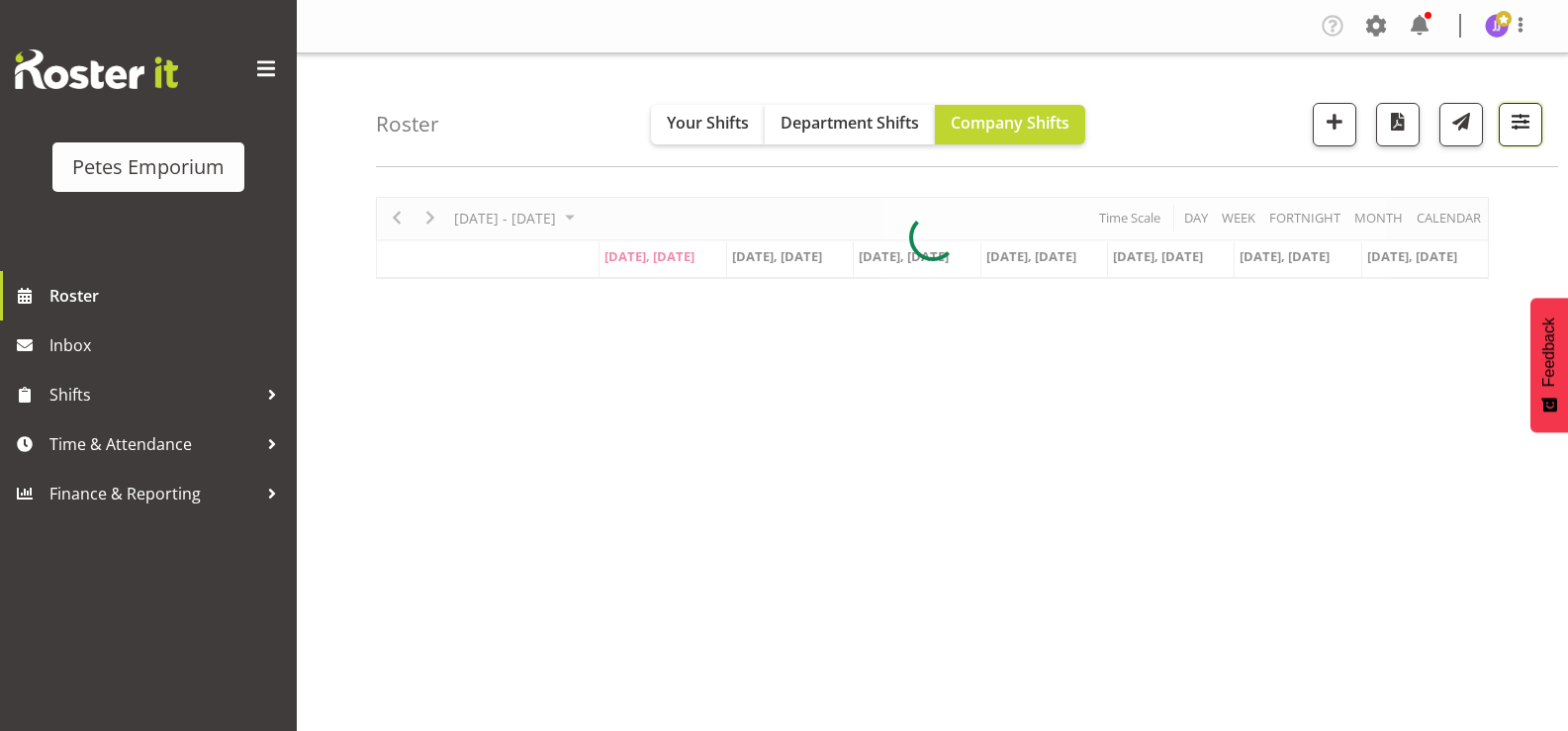
click at [1514, 128] on span "button" at bounding box center [1520, 122] width 26 height 26
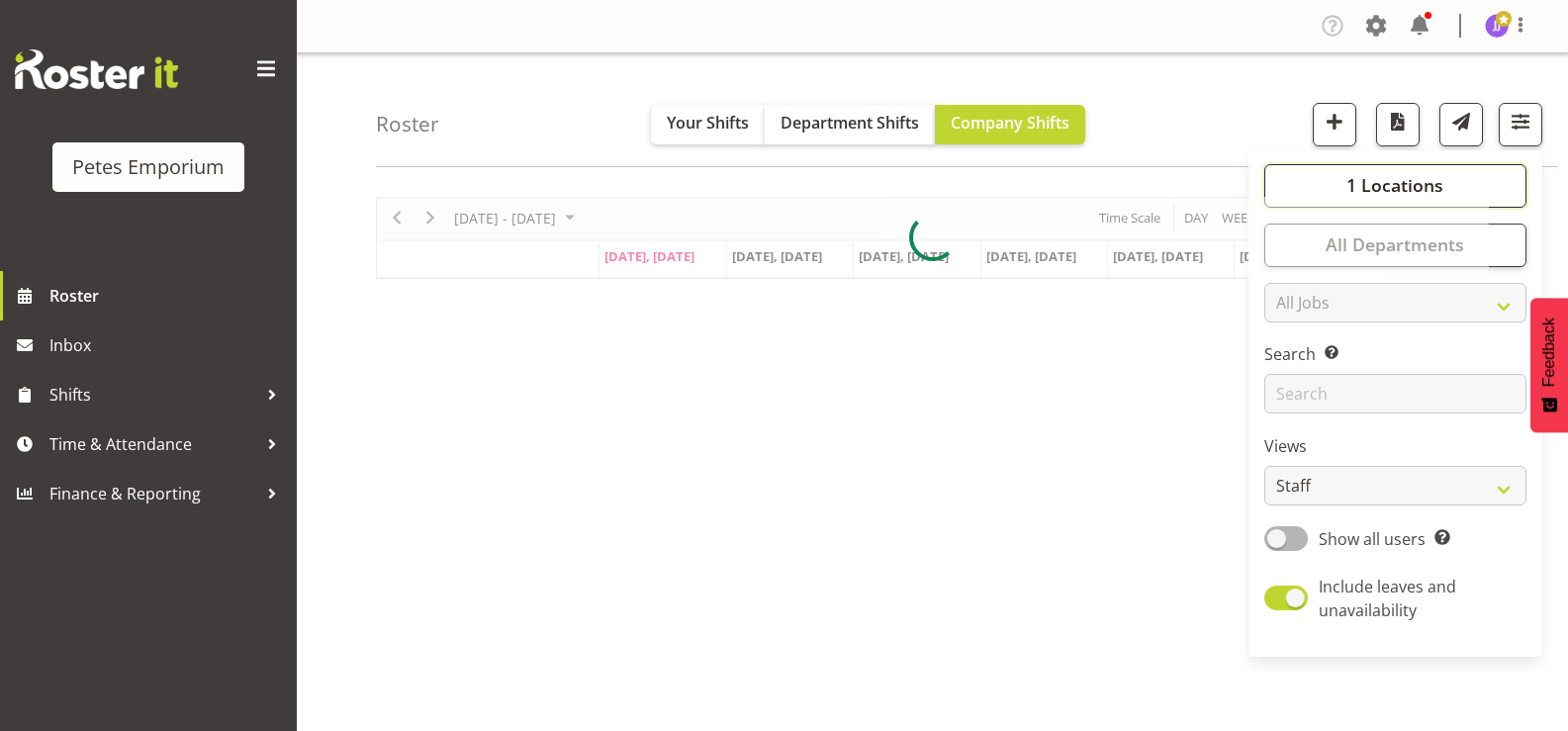
click at [1360, 183] on span "1 Locations" at bounding box center [1394, 185] width 97 height 24
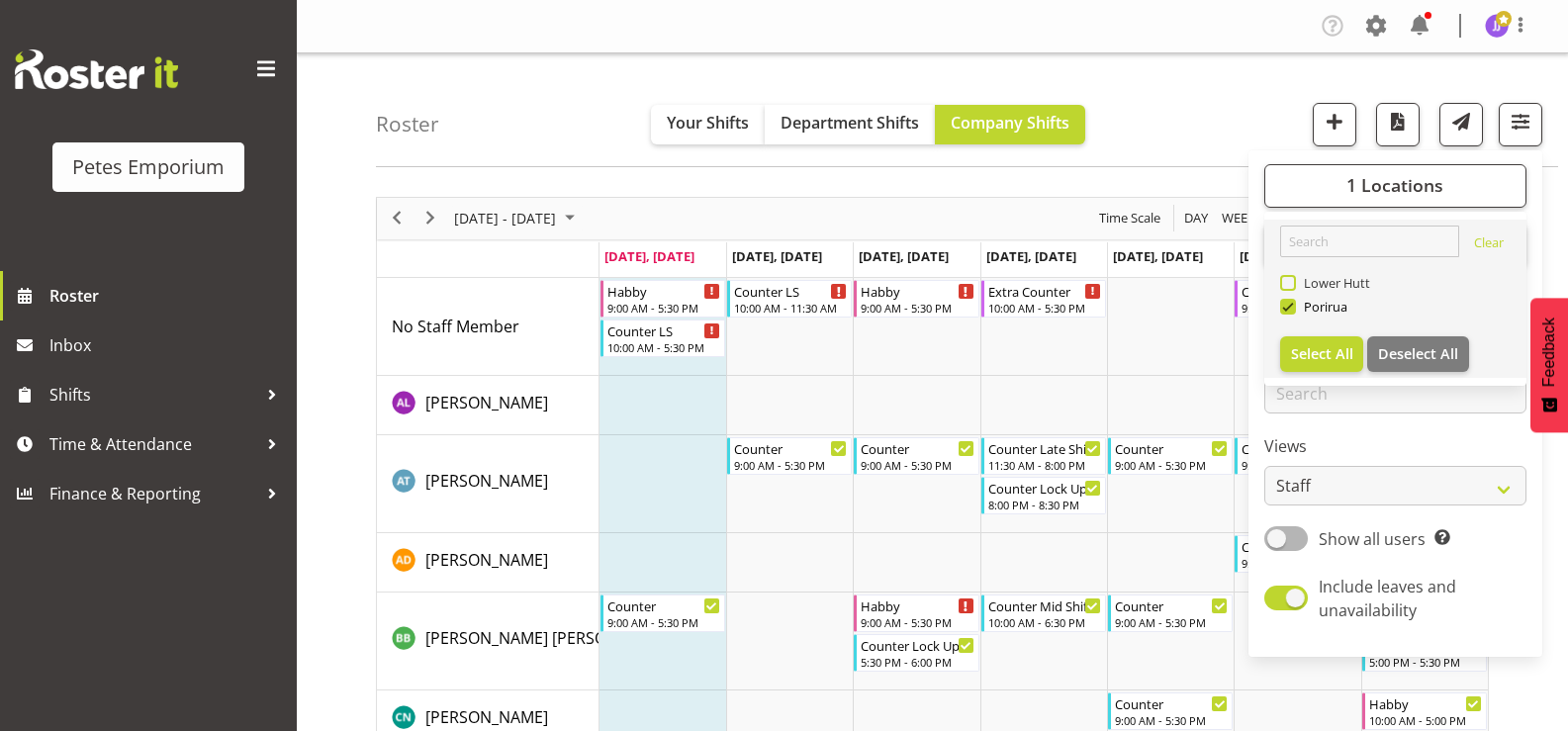
click at [1284, 285] on span at bounding box center [1287, 283] width 16 height 16
click at [1284, 285] on input "Lower Hutt" at bounding box center [1285, 282] width 13 height 13
checkbox input "true"
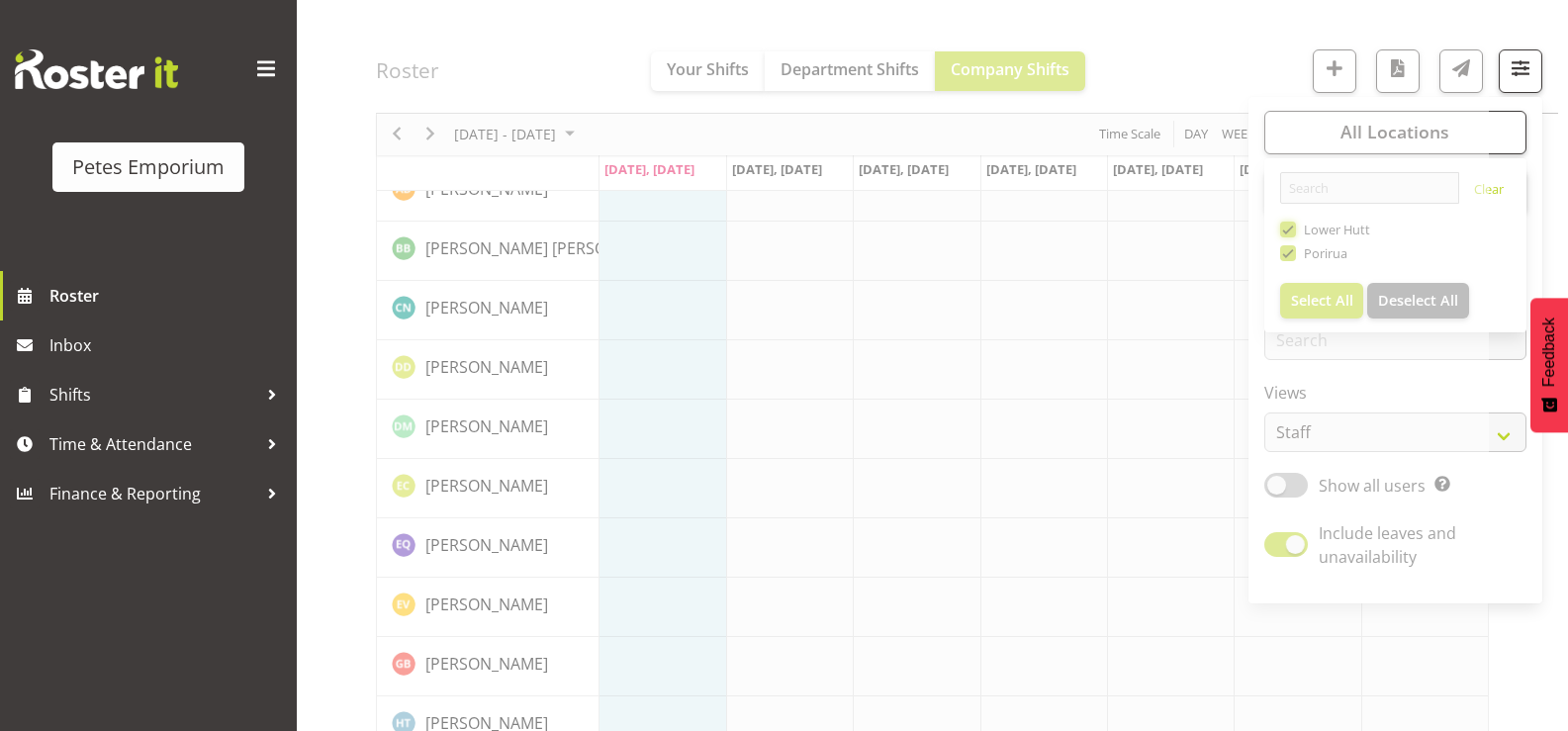
scroll to position [297, 0]
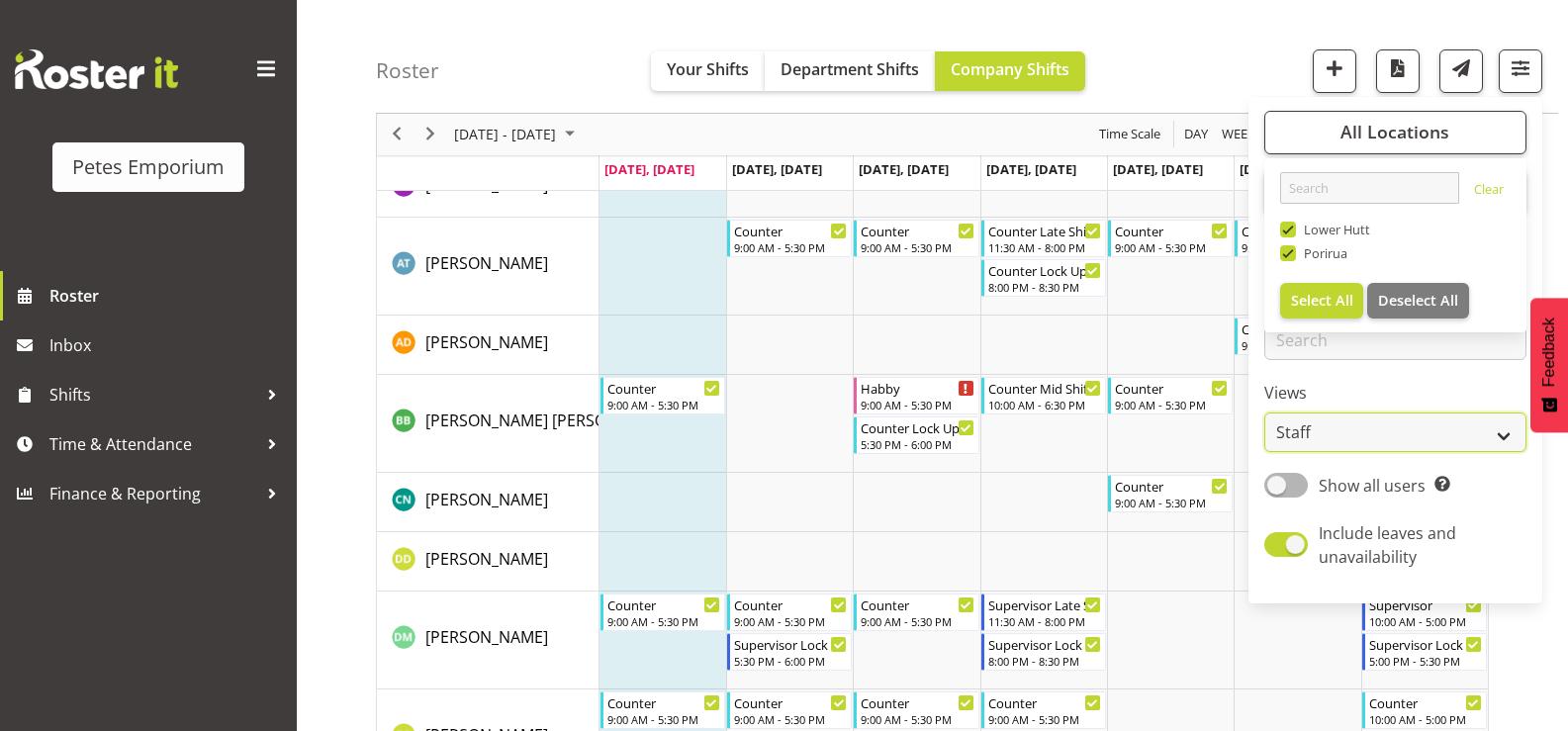
click at [1508, 434] on select "Staff Role Shift - Horizontal Shift - Vertical Staff - Location" at bounding box center [1395, 433] width 262 height 40
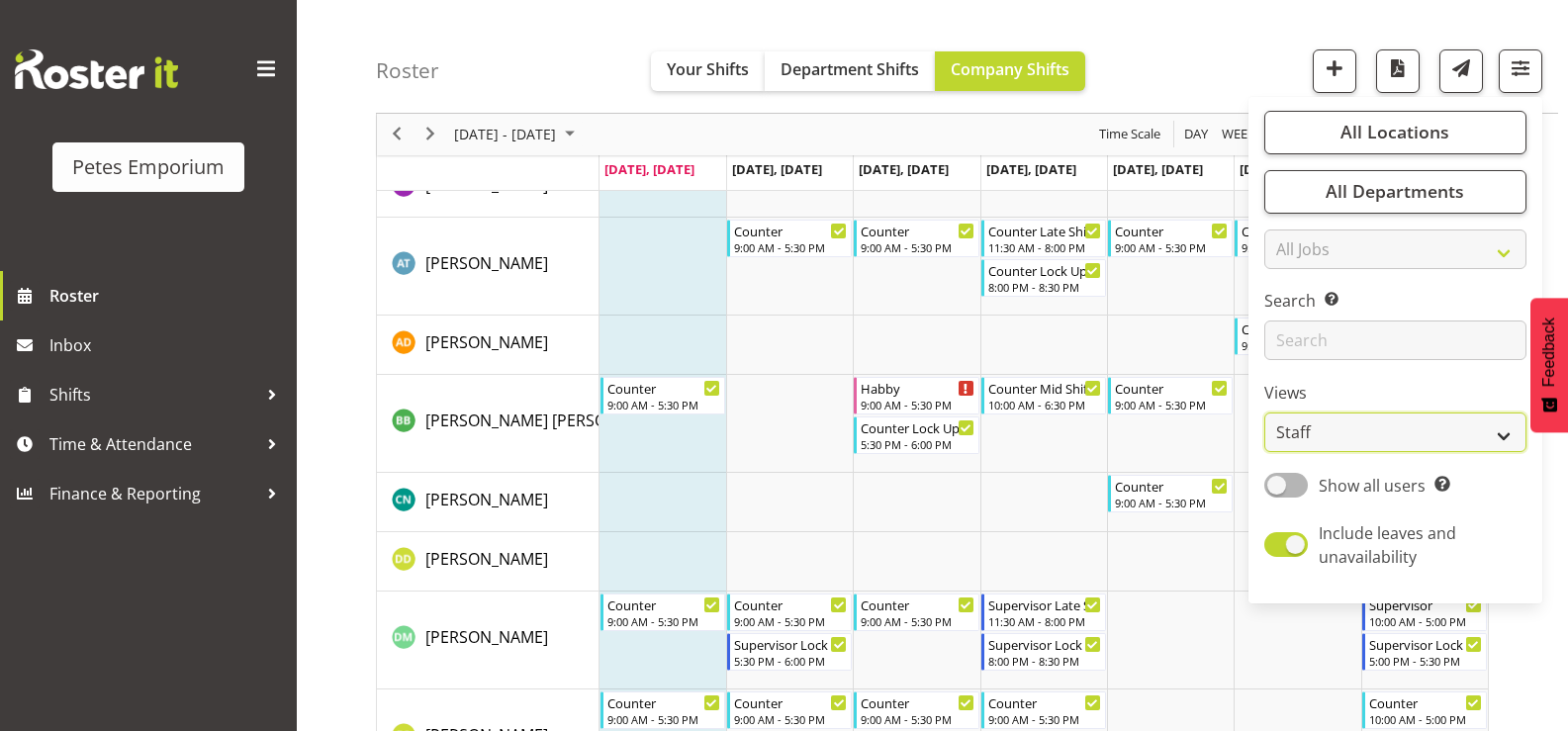
select select "shift"
click at [1265, 413] on select "Staff Role Shift - Horizontal Shift - Vertical Staff - Location" at bounding box center [1395, 433] width 262 height 40
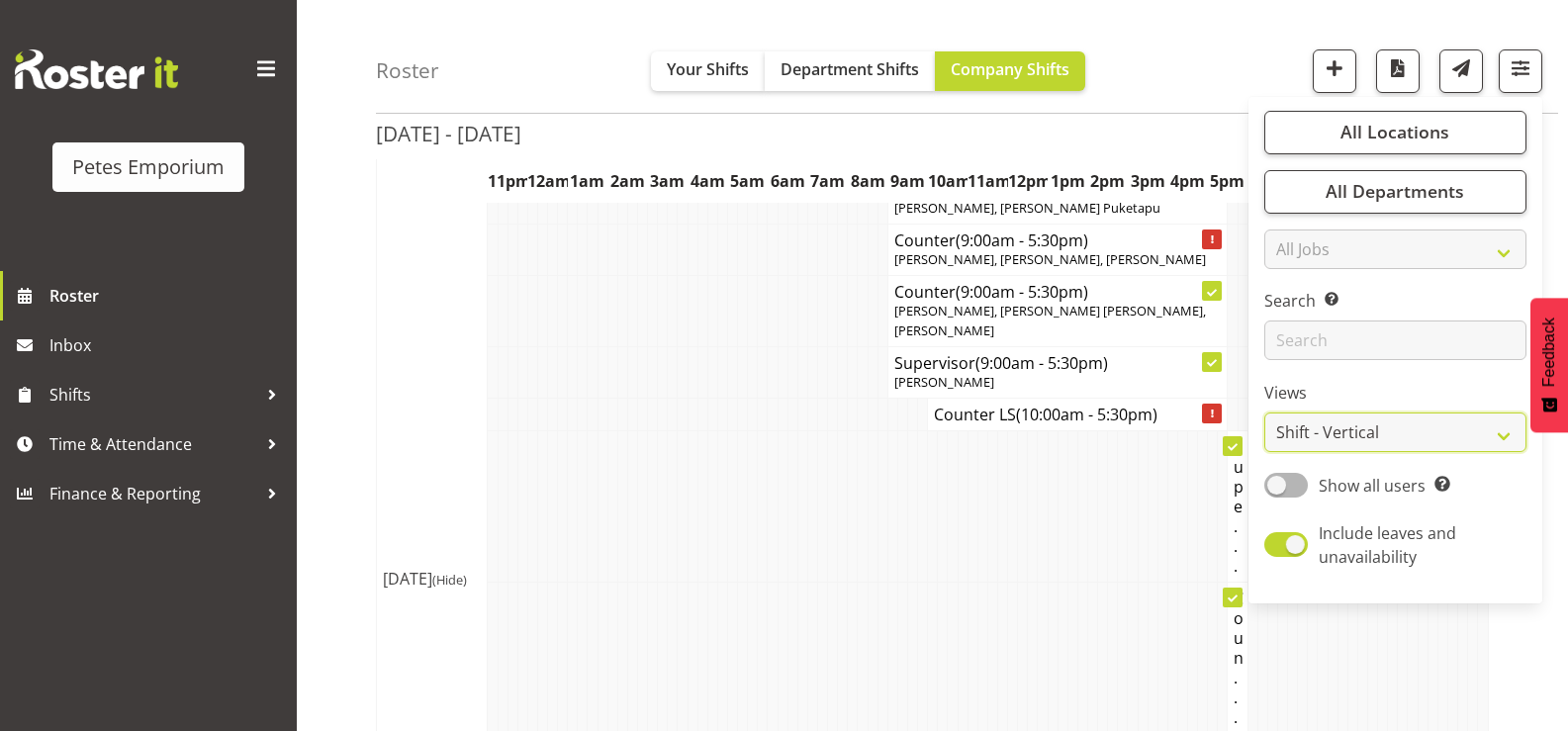
scroll to position [297, 0]
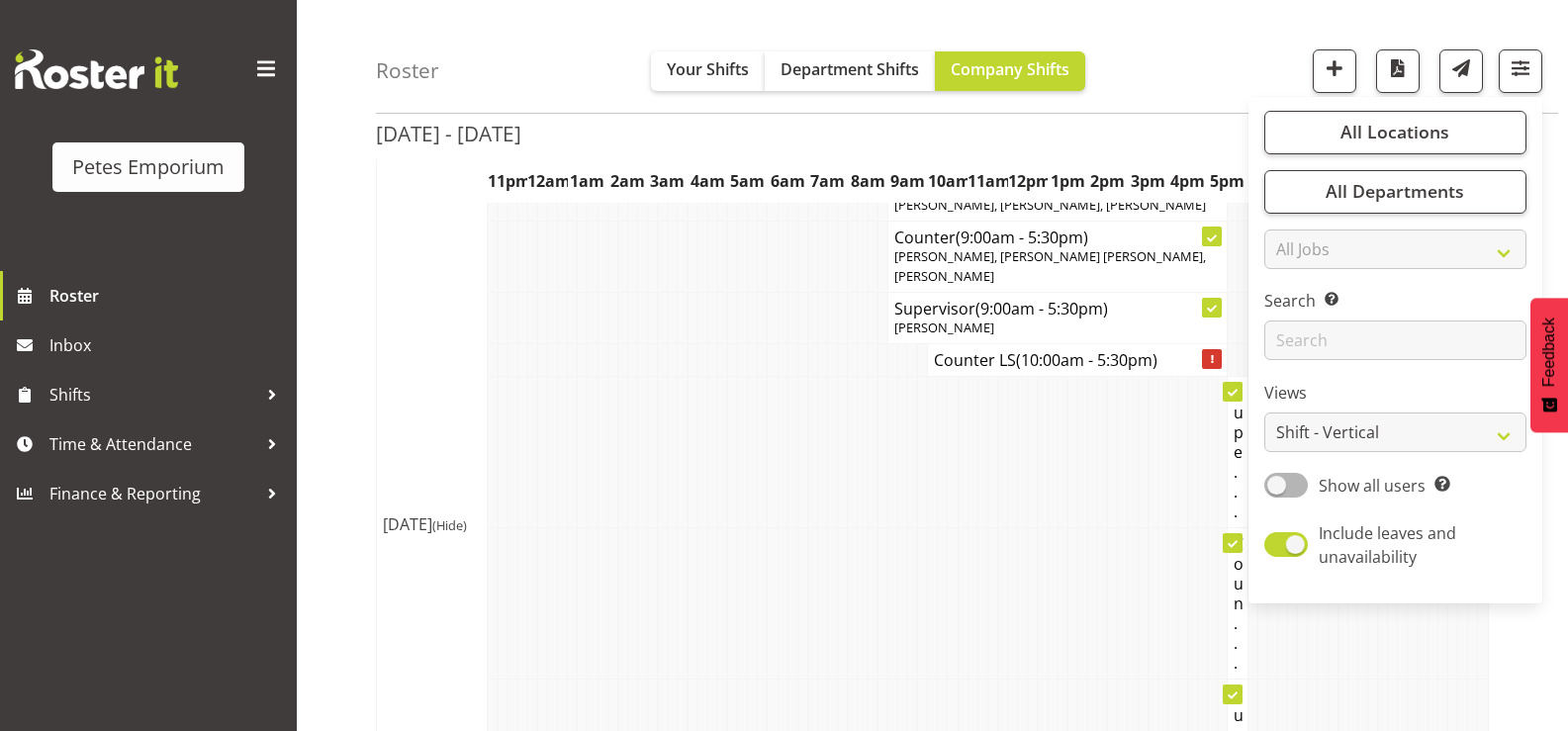
click at [613, 393] on td at bounding box center [612, 451] width 10 height 151
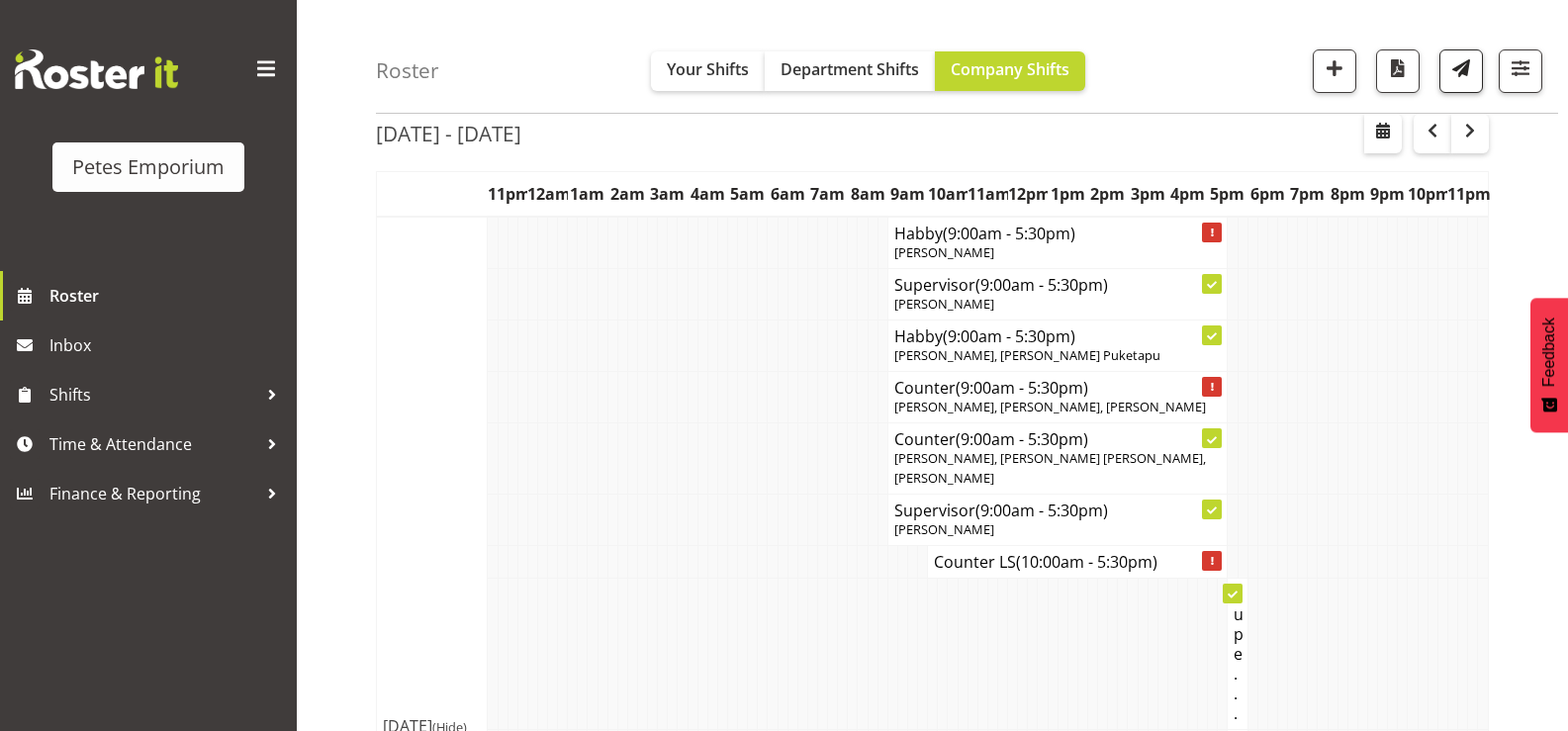
scroll to position [0, 0]
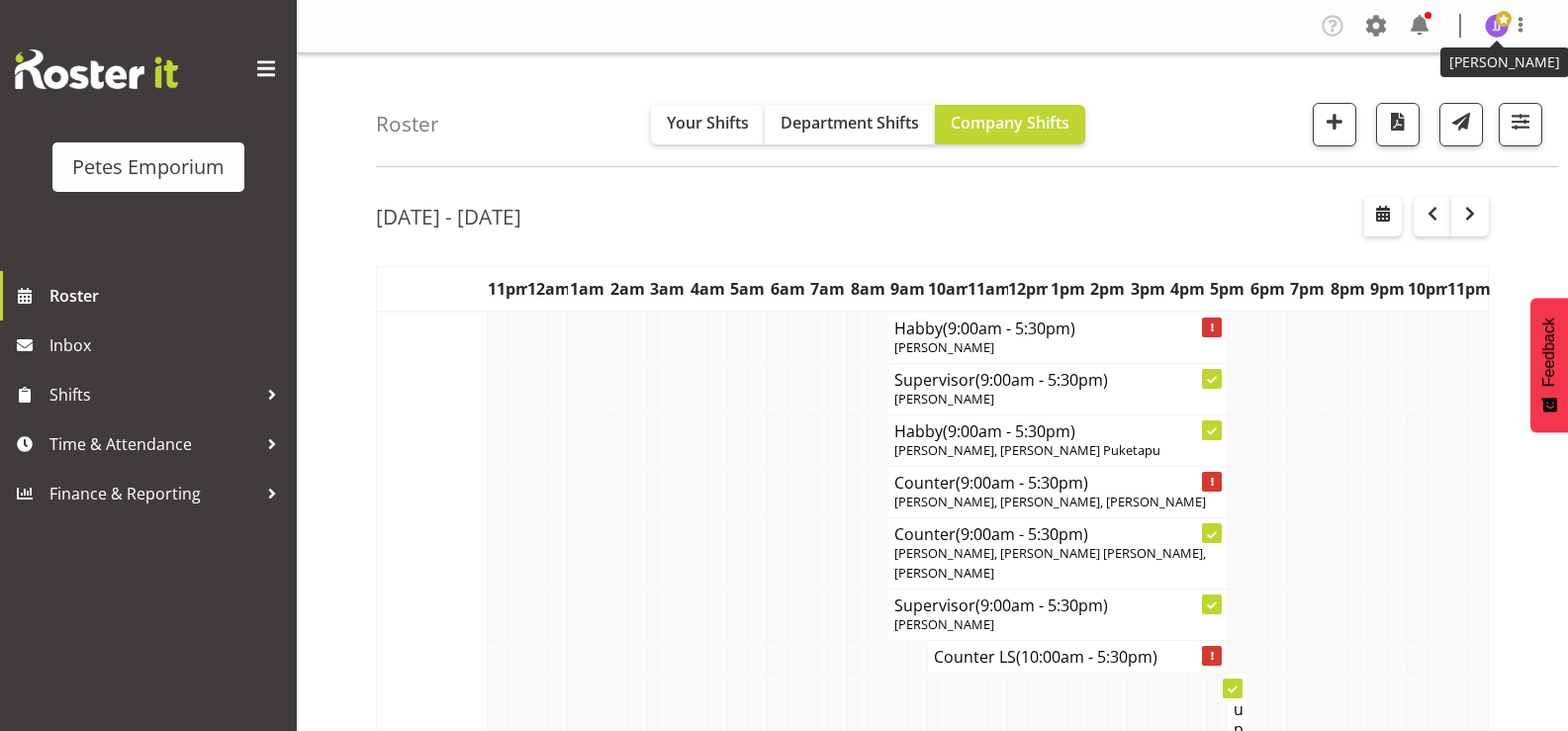
click at [1493, 38] on figure at bounding box center [1496, 26] width 24 height 24
click at [1134, 220] on div "[DATE] - [DATE]" at bounding box center [932, 220] width 1113 height 46
click at [1502, 22] on span at bounding box center [1503, 19] width 16 height 16
click at [1420, 105] on link "Log Out" at bounding box center [1437, 104] width 190 height 36
